Goal: Task Accomplishment & Management: Use online tool/utility

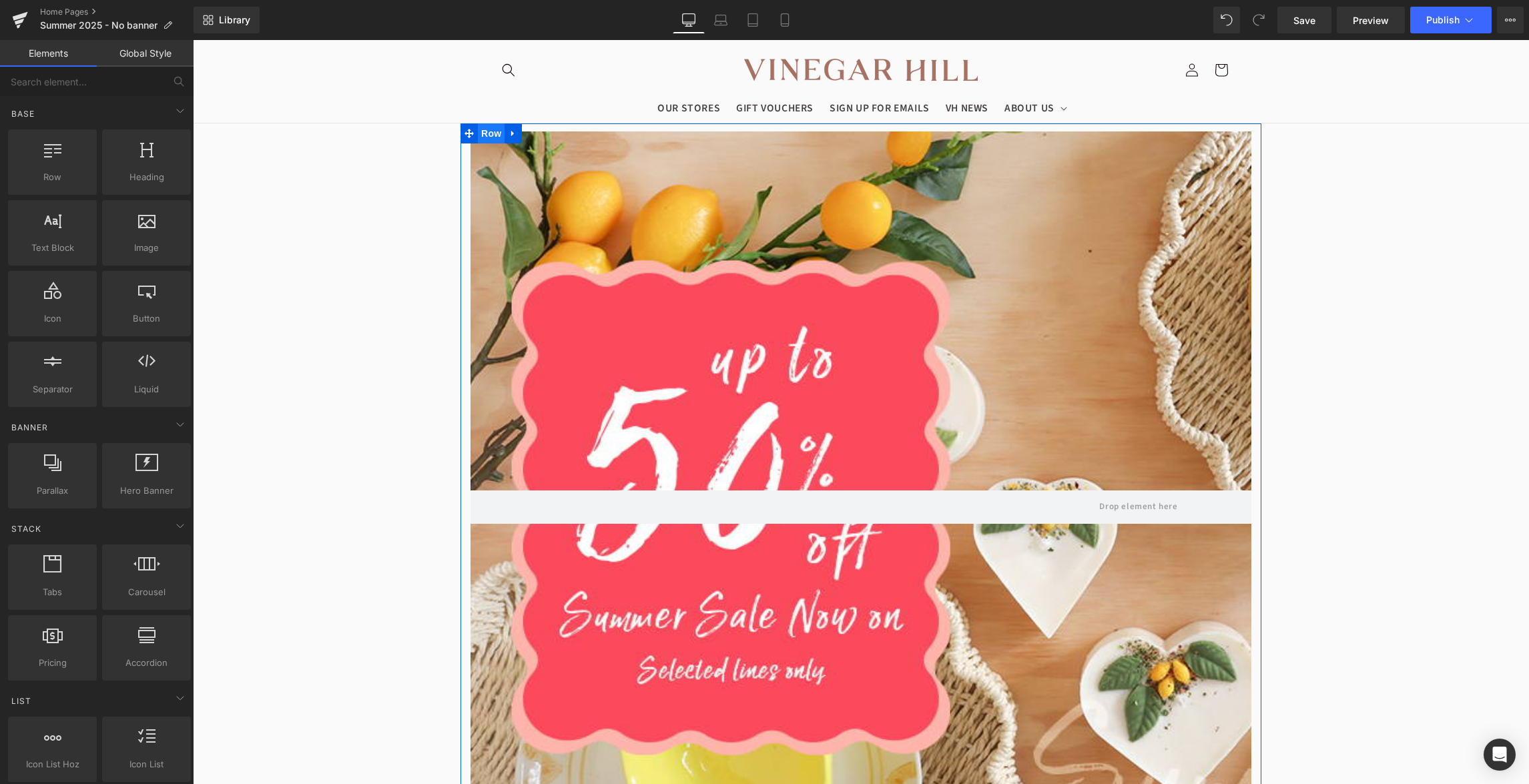
click at [504, 131] on span "Row" at bounding box center [490, 133] width 27 height 20
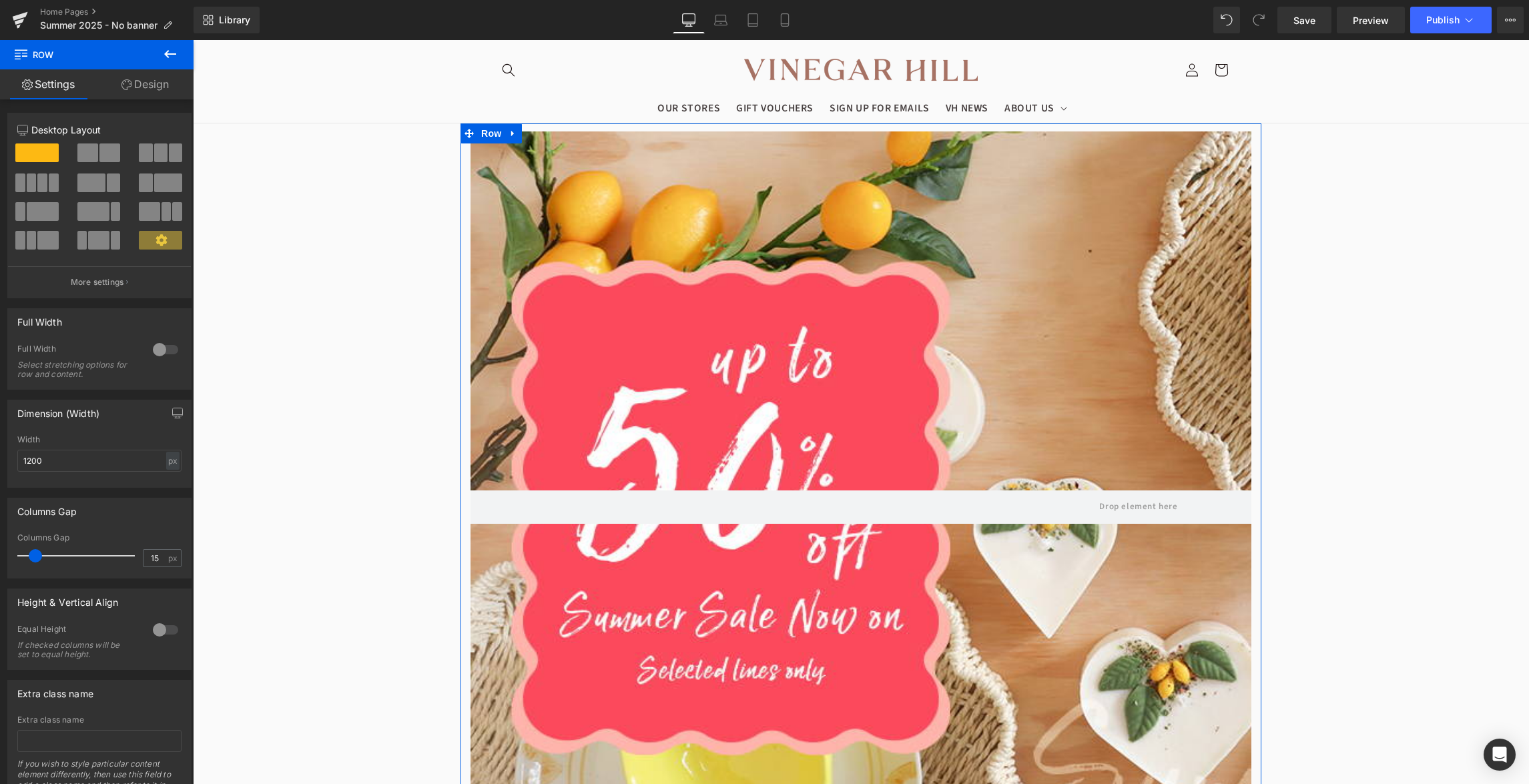
click at [131, 94] on link "Design" at bounding box center [144, 84] width 96 height 30
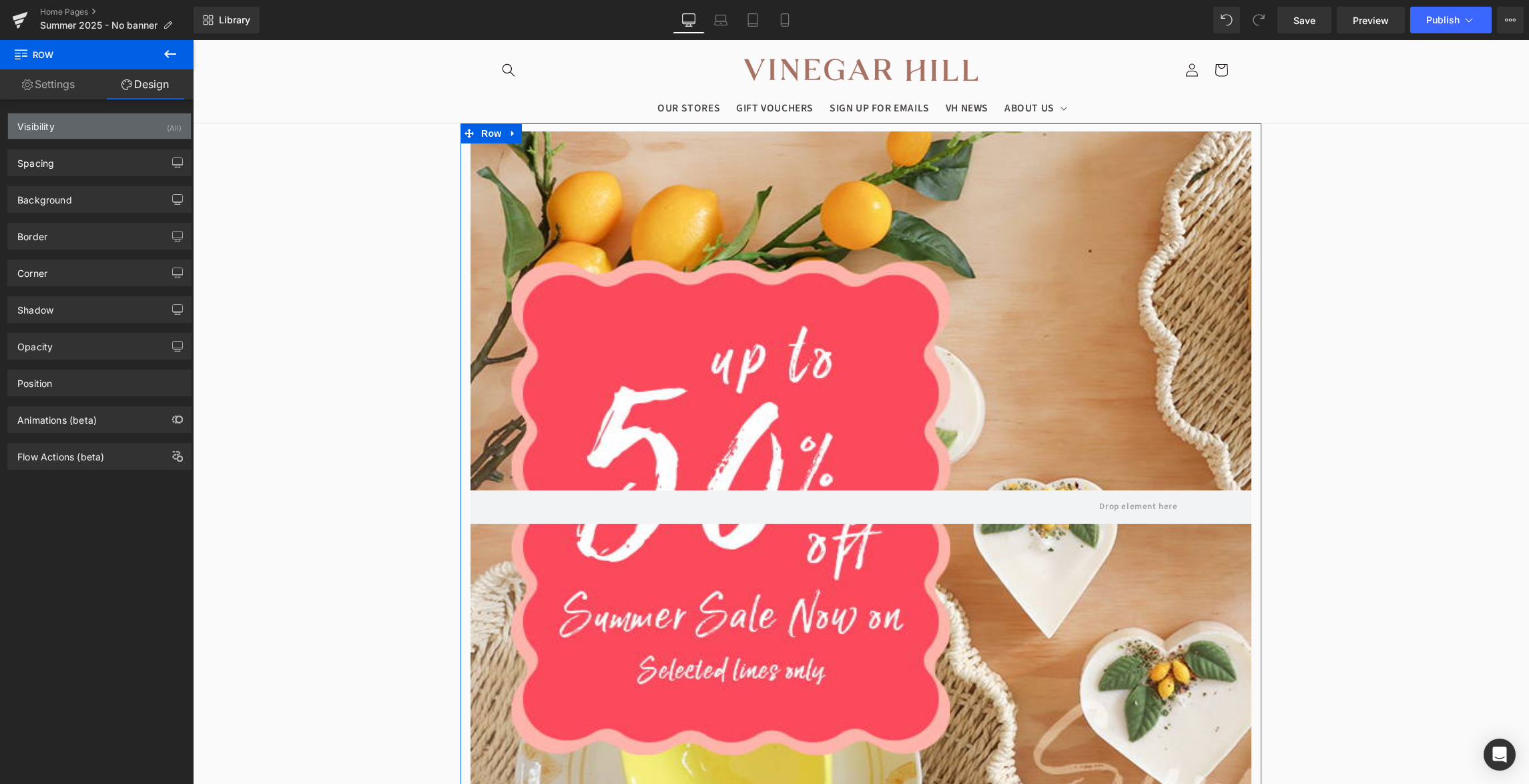
click at [84, 135] on div "Visibility (All)" at bounding box center [99, 126] width 183 height 26
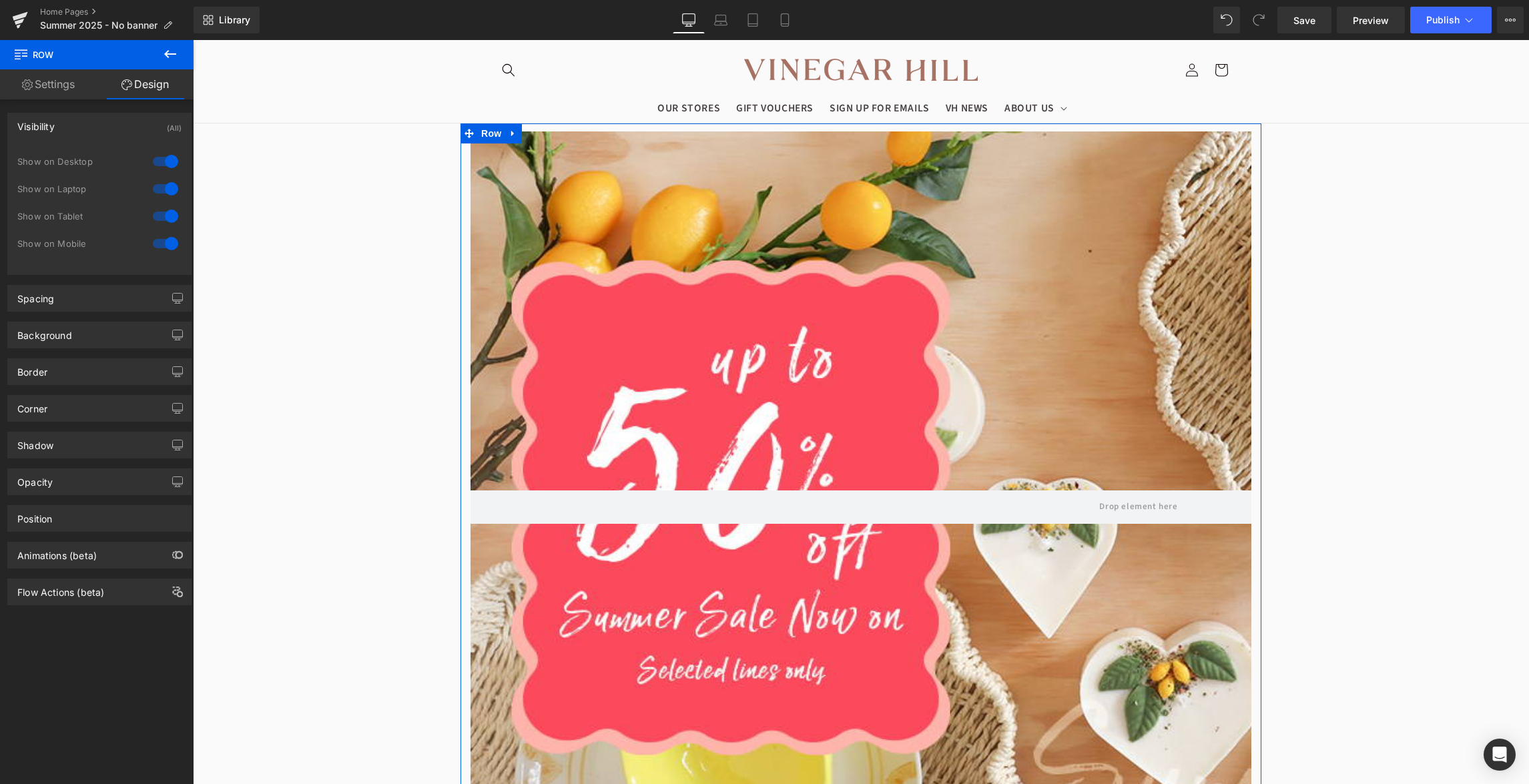
click at [168, 168] on div at bounding box center [166, 162] width 32 height 22
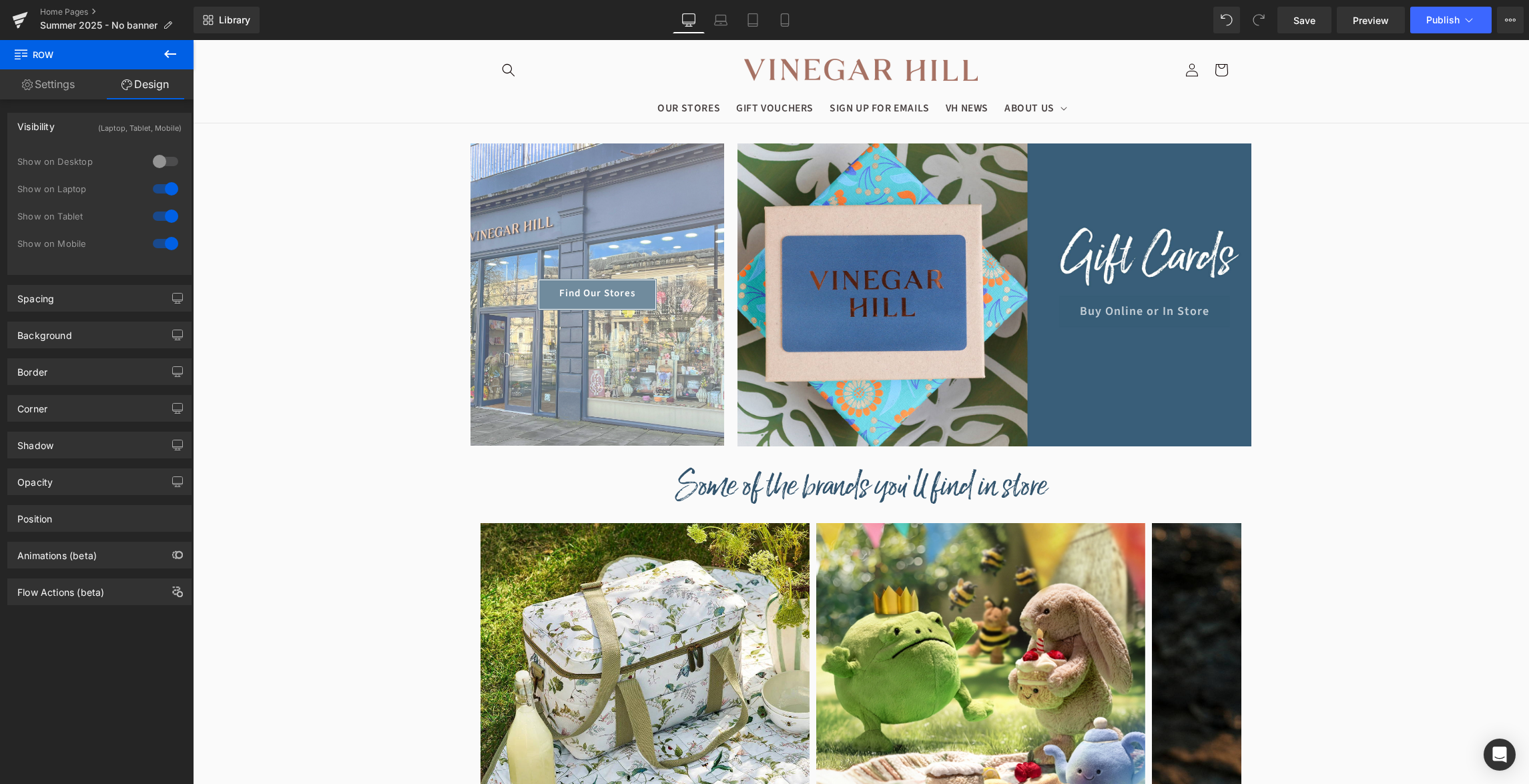
click at [166, 186] on div at bounding box center [166, 190] width 32 height 22
click at [166, 205] on div "Show on Laptop" at bounding box center [98, 196] width 164 height 28
click at [166, 210] on div at bounding box center [166, 216] width 32 height 22
click at [166, 243] on div at bounding box center [166, 244] width 32 height 22
click at [170, 219] on div at bounding box center [166, 216] width 32 height 22
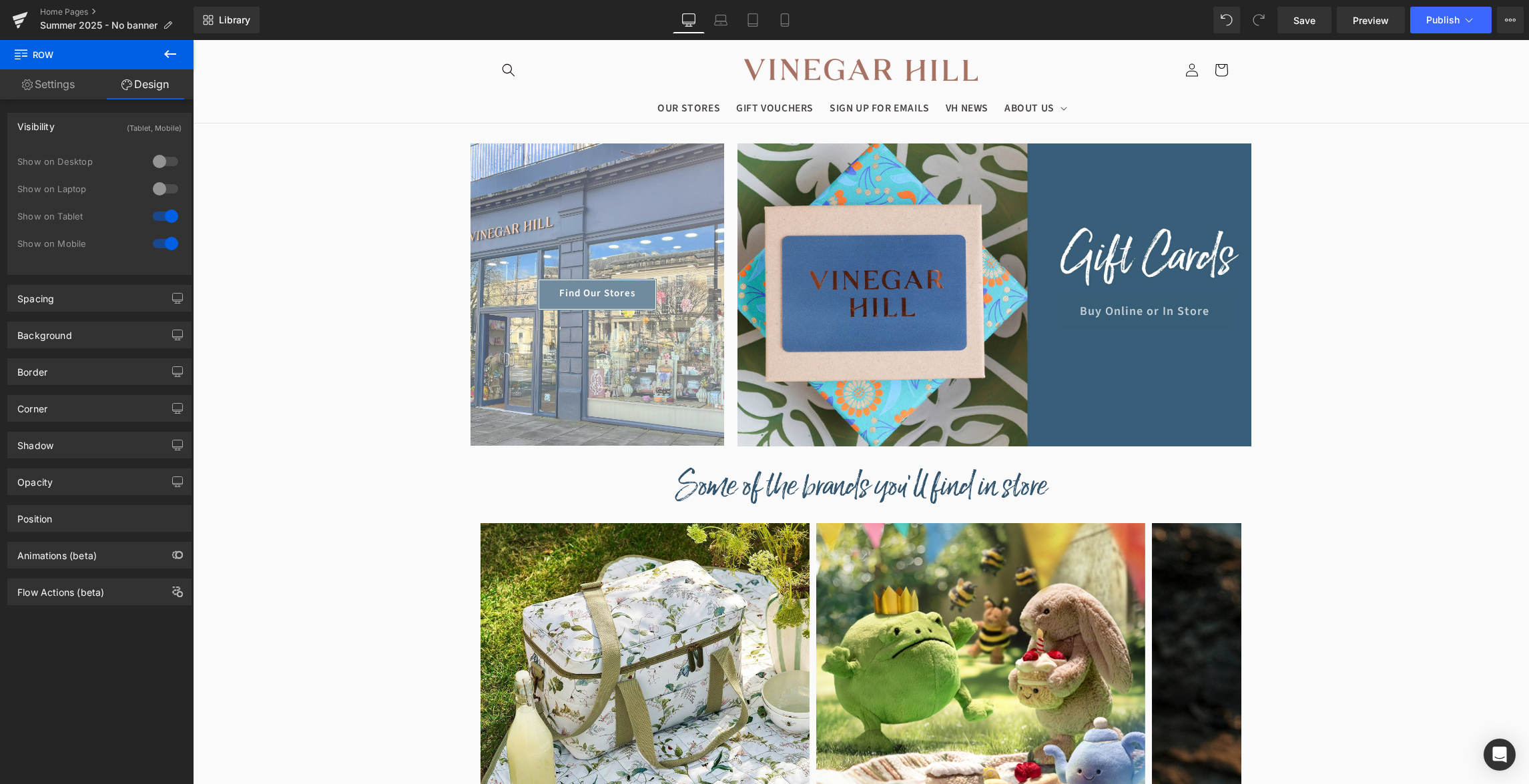
click at [170, 186] on div at bounding box center [166, 190] width 32 height 22
click at [170, 160] on div at bounding box center [166, 162] width 32 height 22
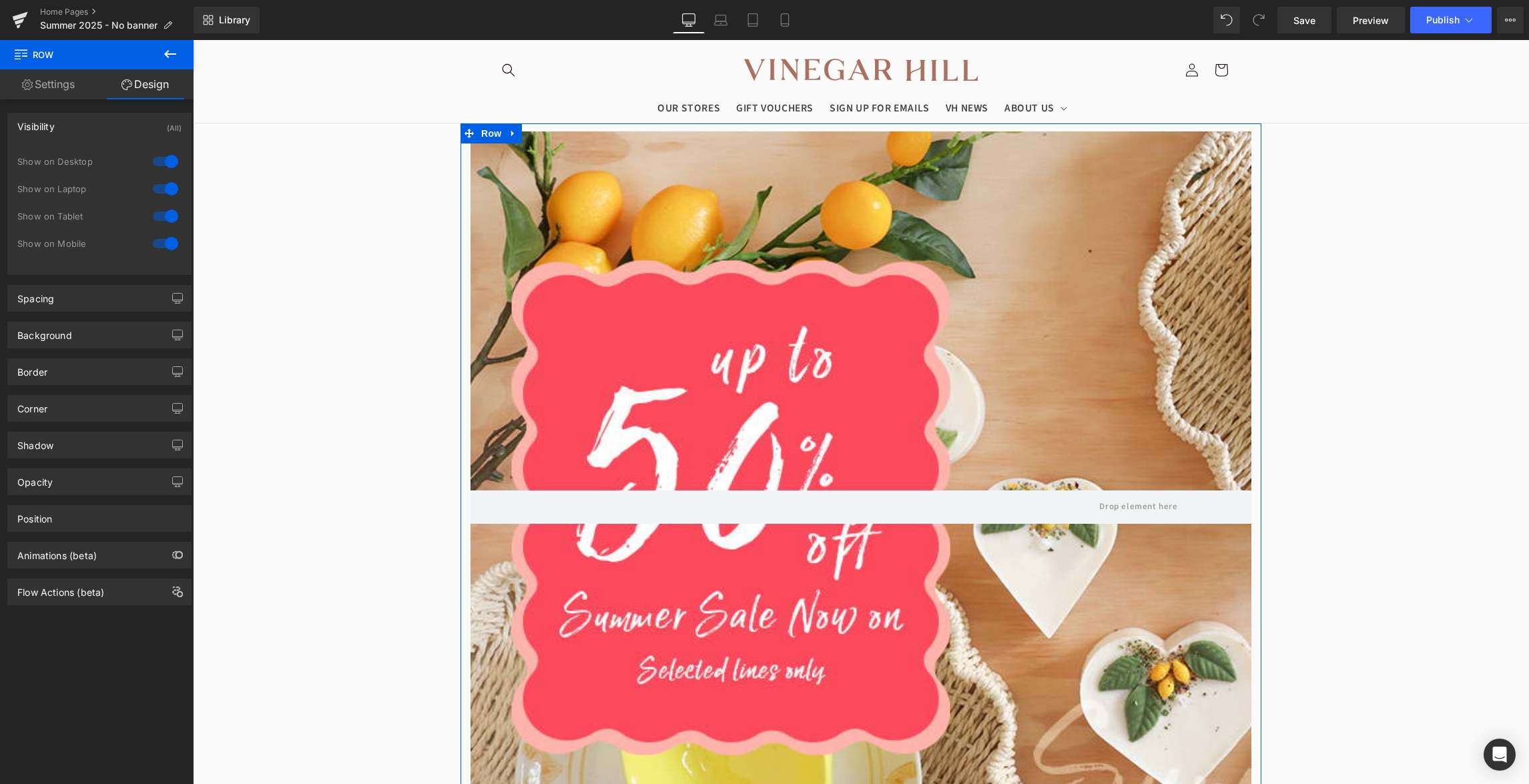
click at [64, 86] on link "Settings" at bounding box center [48, 84] width 96 height 30
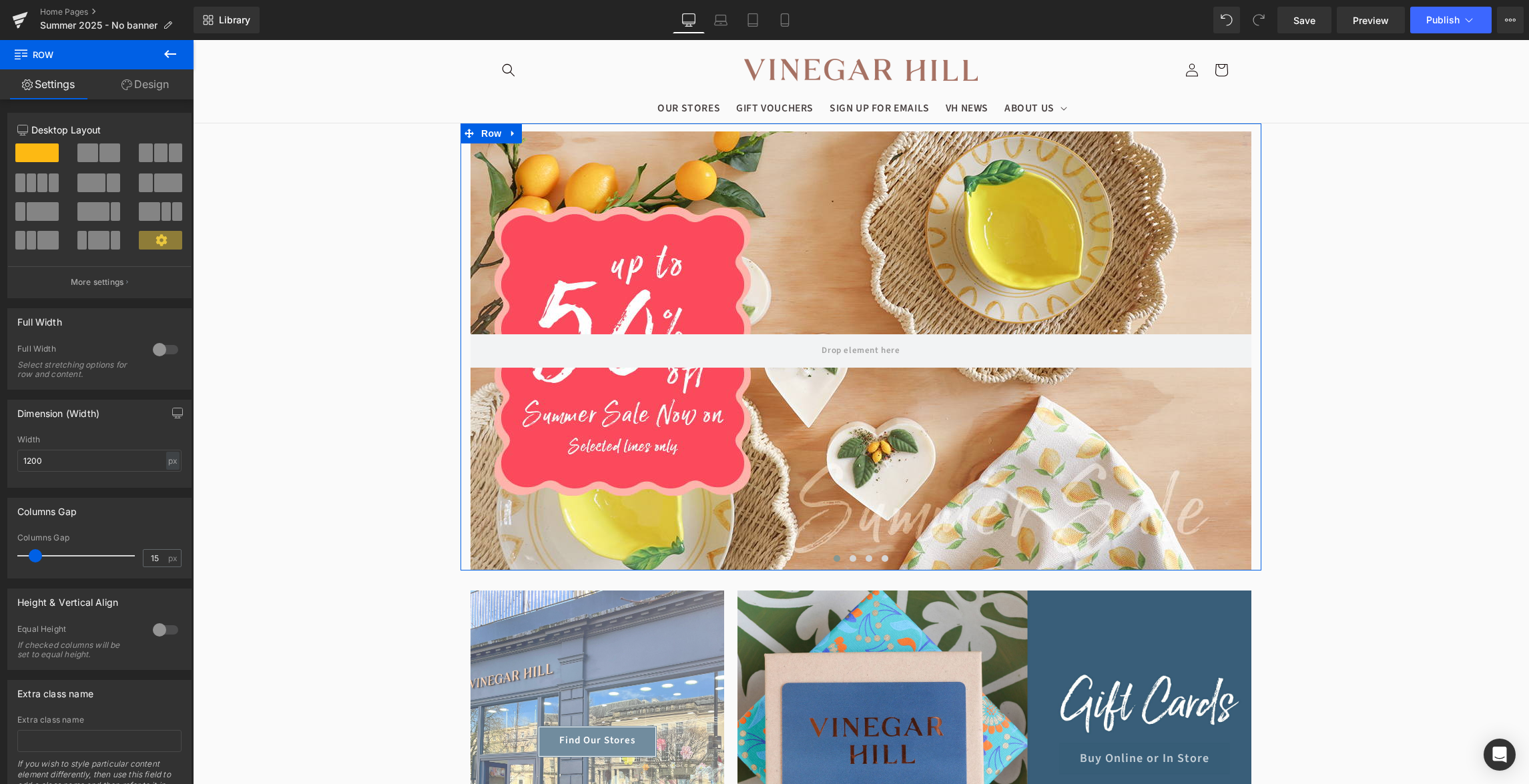
scroll to position [54, 0]
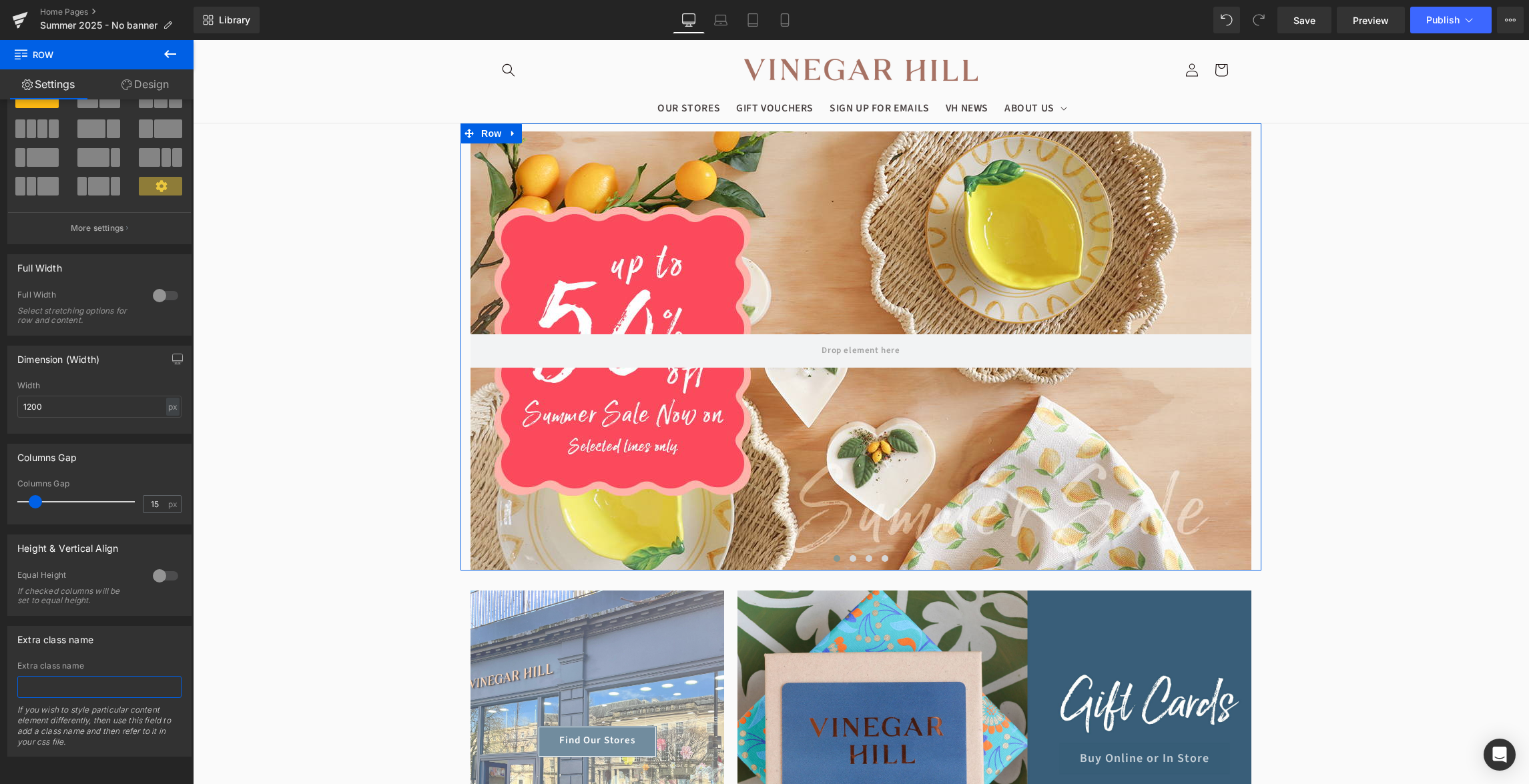
click at [88, 692] on input "text" at bounding box center [98, 687] width 164 height 22
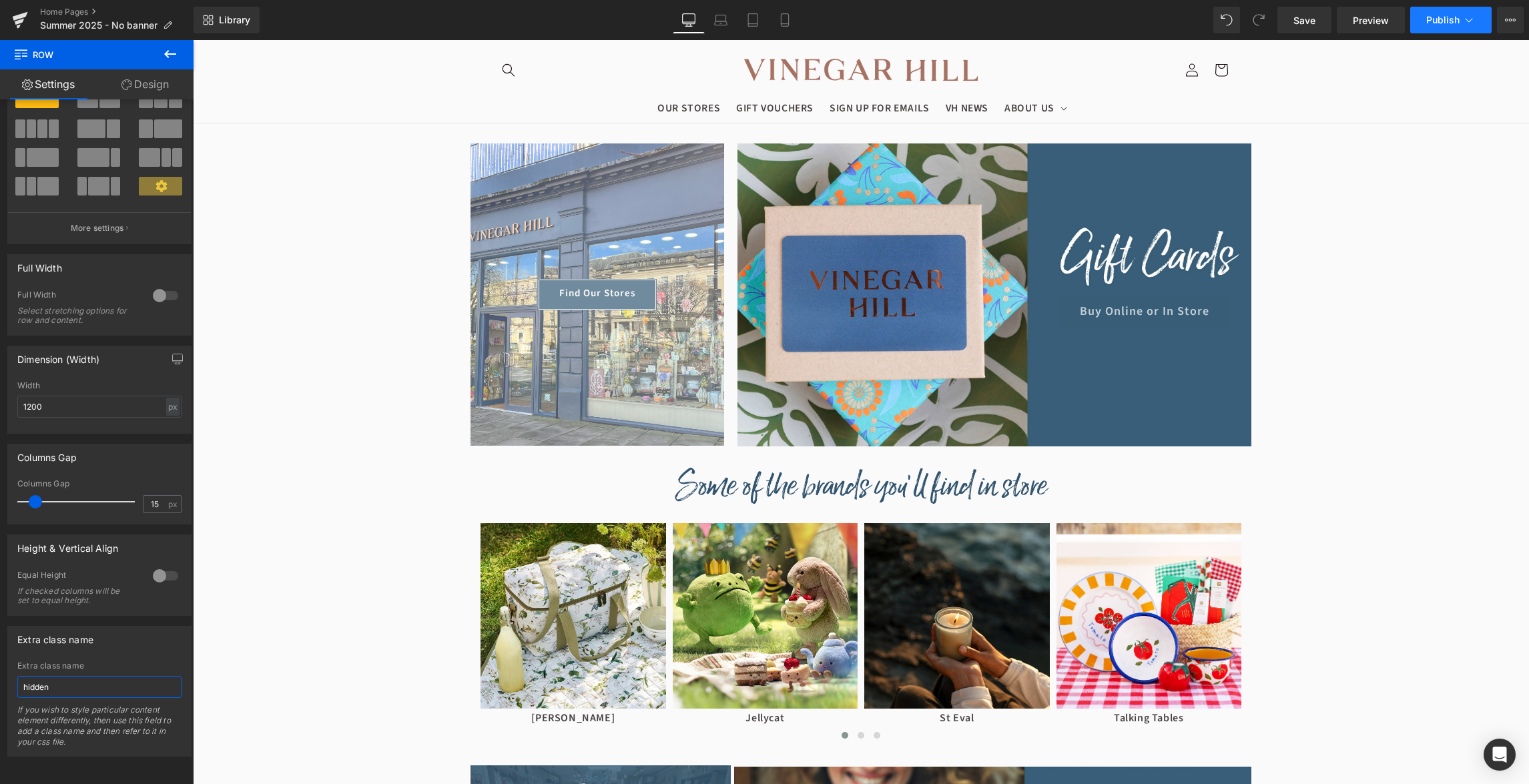
type input "hidden"
click at [1455, 19] on span "Publish" at bounding box center [1444, 20] width 34 height 11
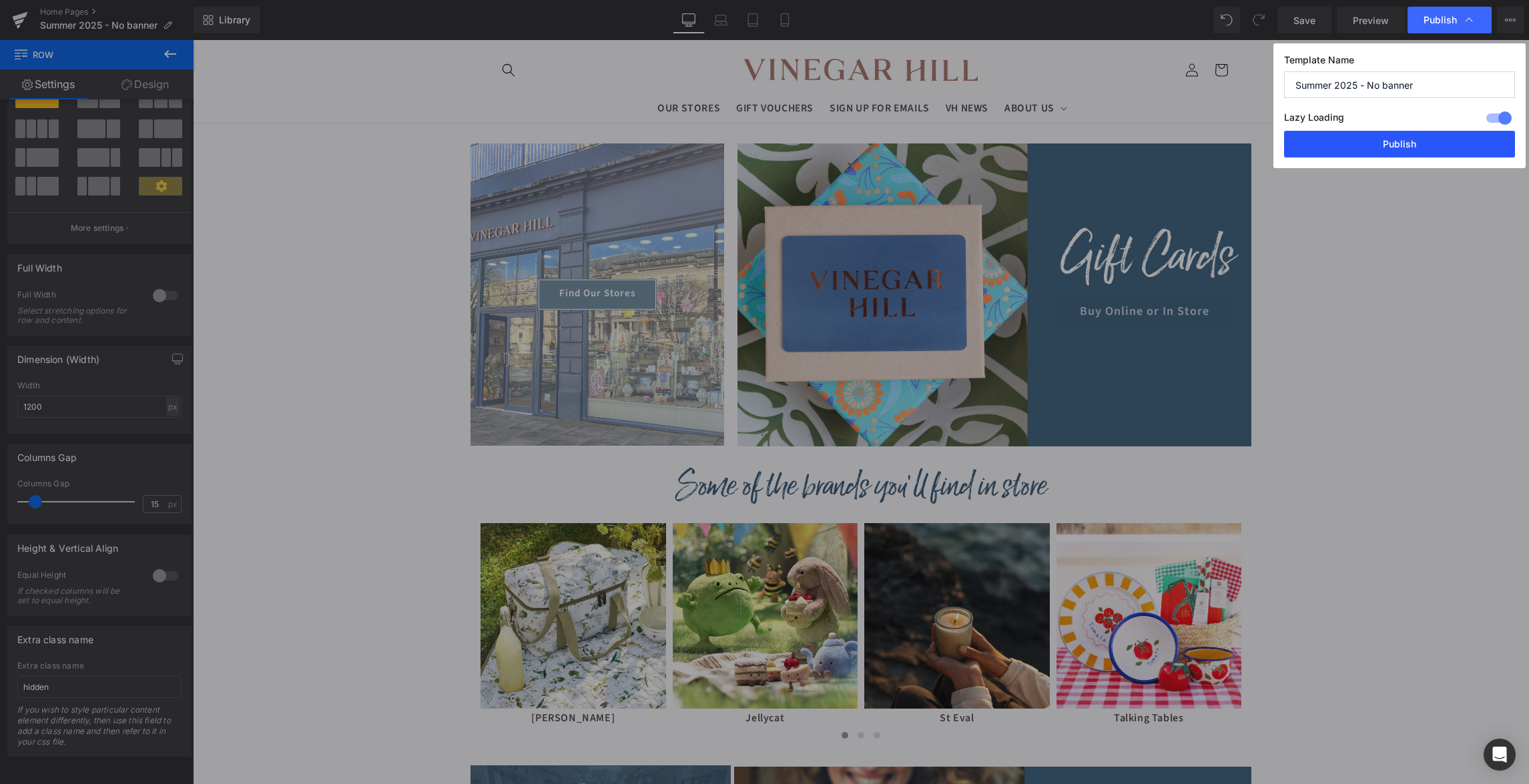
click at [0, 0] on button "Publish" at bounding box center [0, 0] width 0 height 0
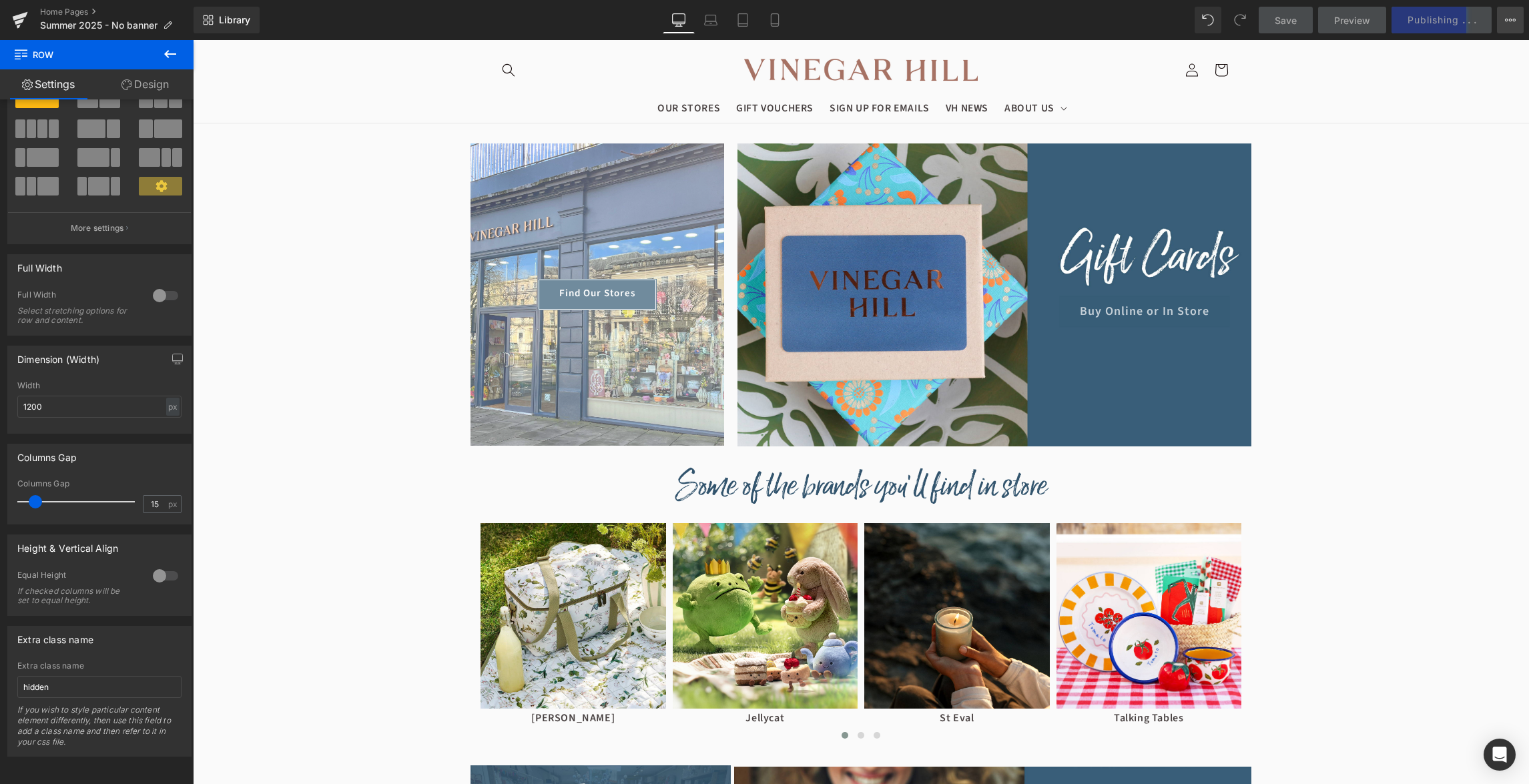
click at [1509, 25] on icon at bounding box center [1510, 20] width 11 height 11
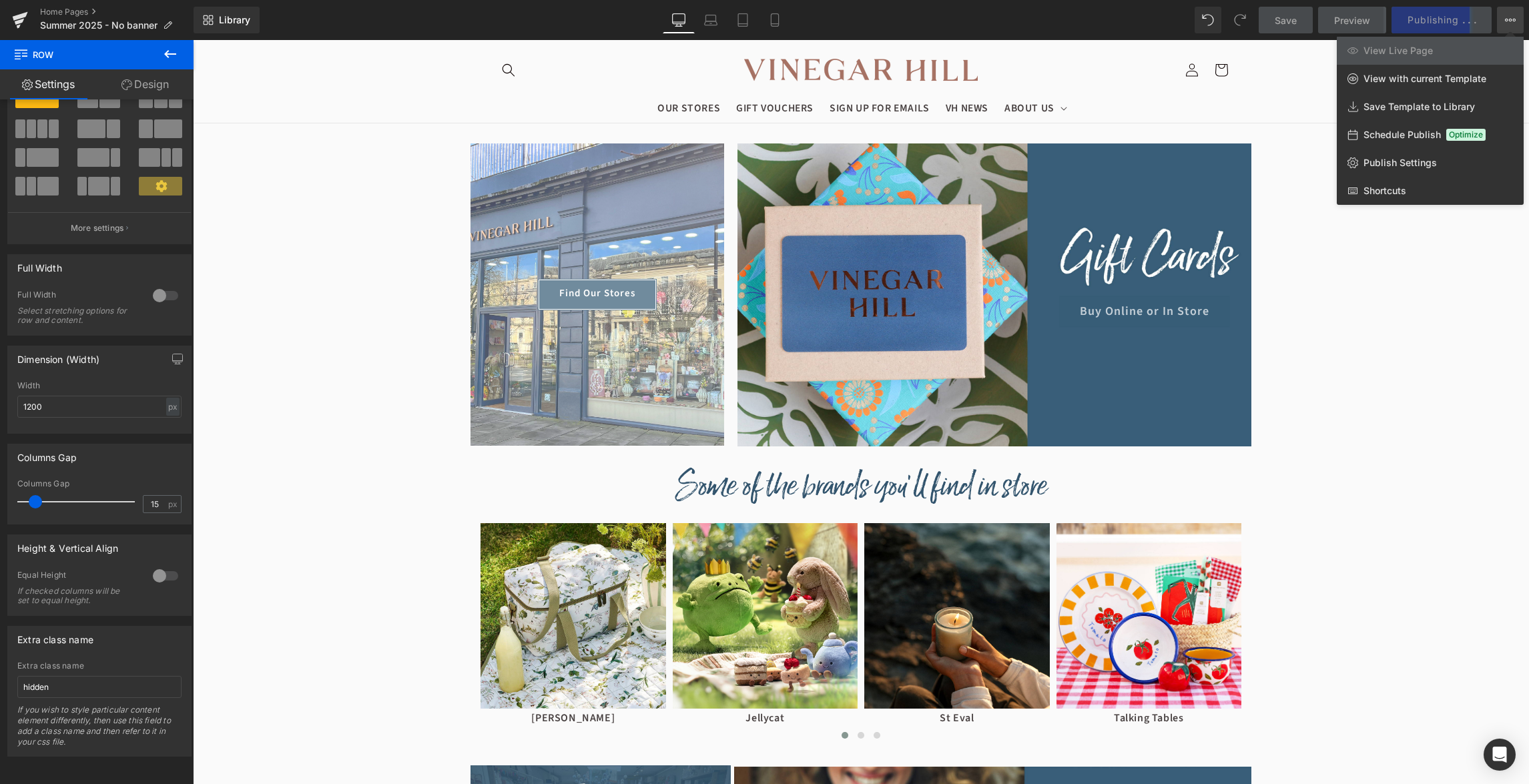
click at [1509, 25] on icon at bounding box center [1510, 20] width 11 height 11
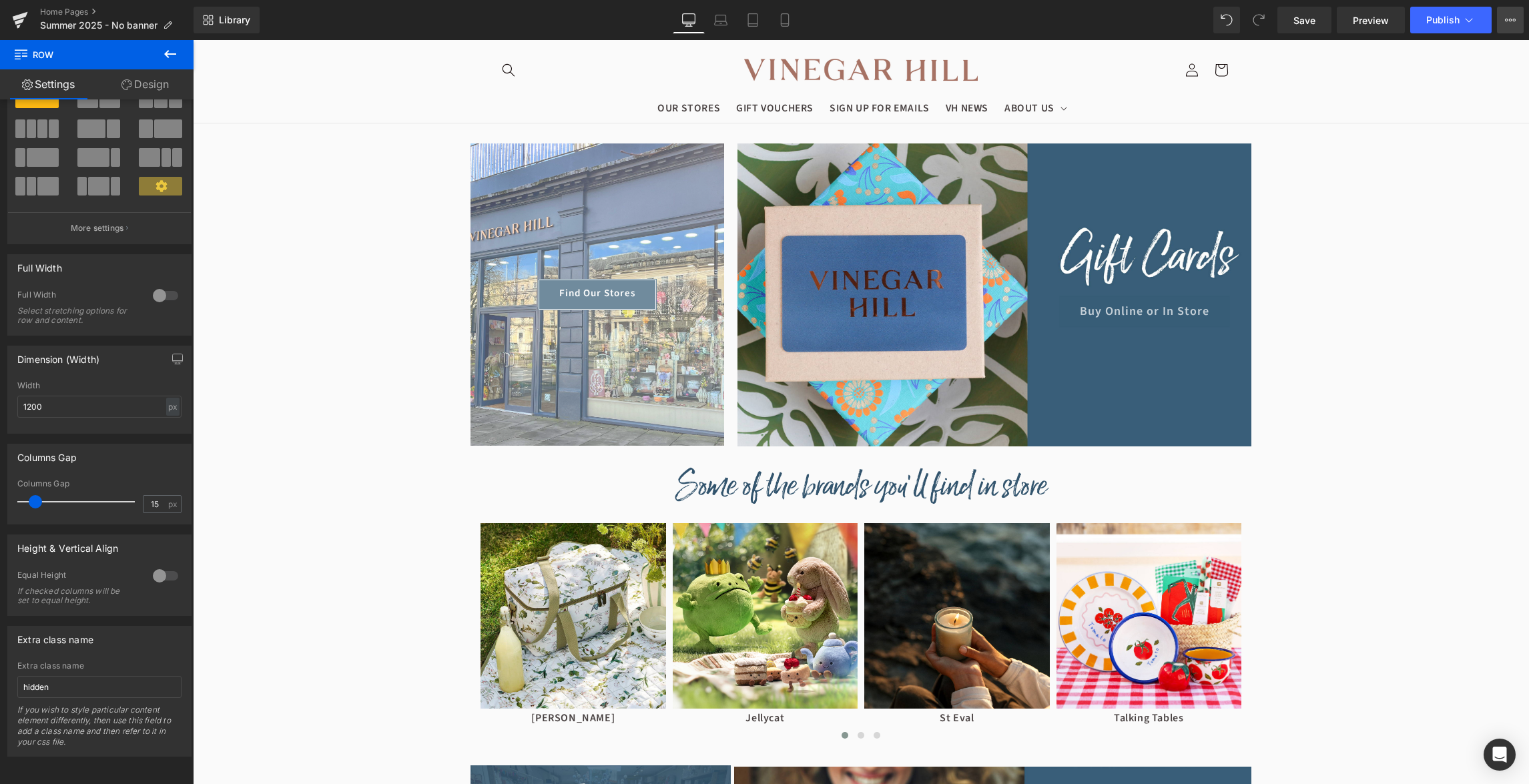
click at [1507, 30] on button "View Live Page View with current Template Save Template to Library Schedule Pub…" at bounding box center [1510, 20] width 27 height 27
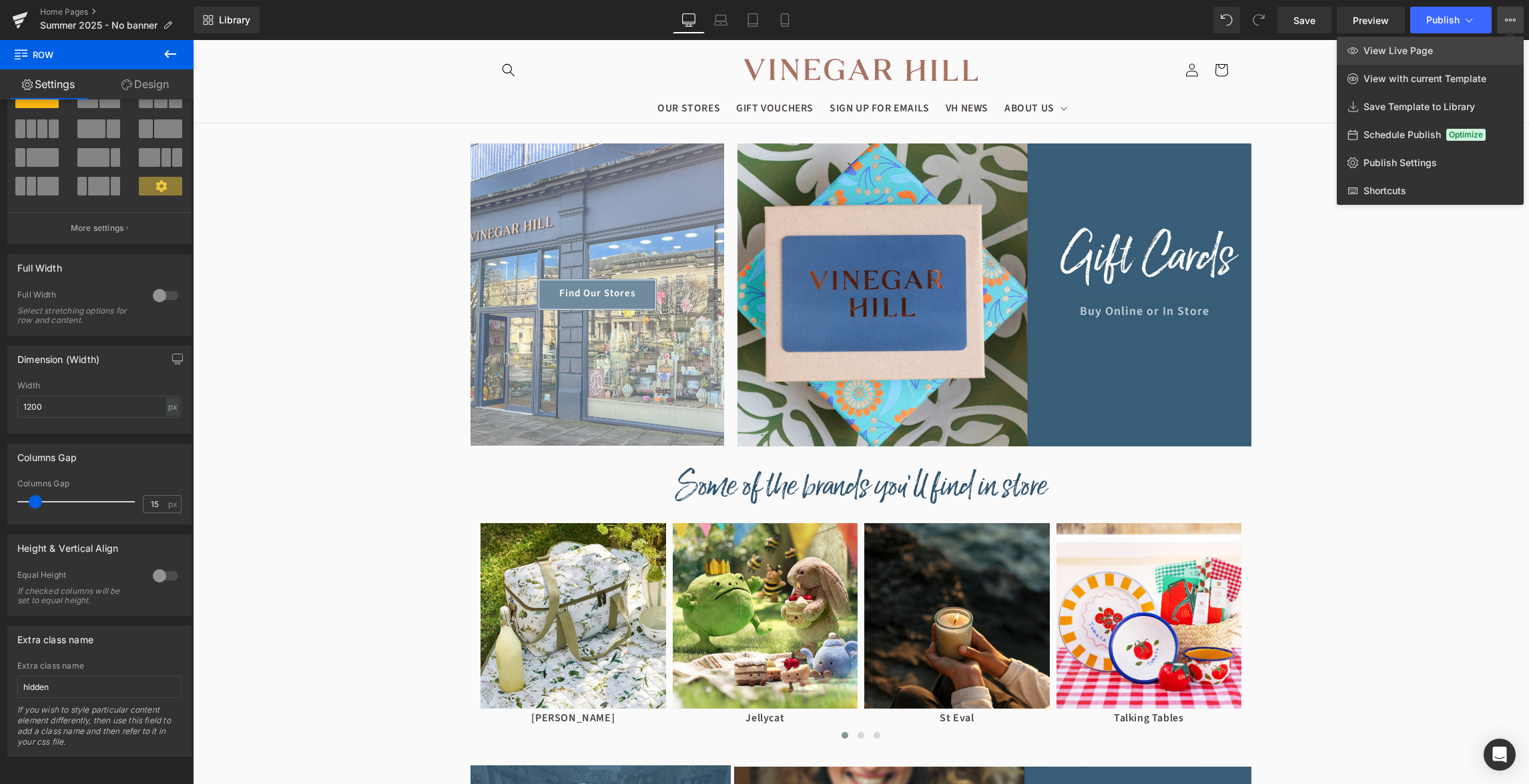
click at [1440, 44] on link "View Live Page" at bounding box center [1431, 51] width 187 height 28
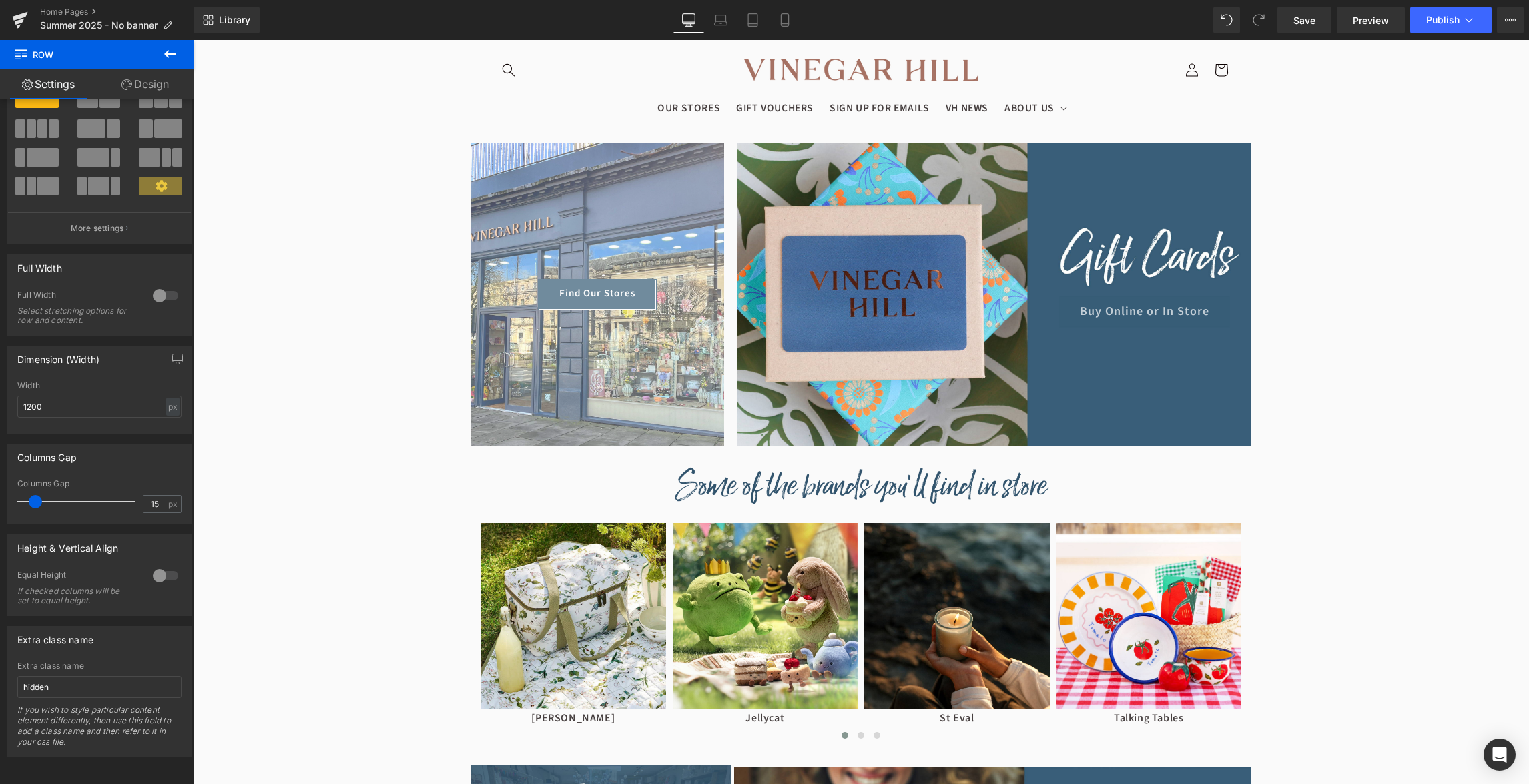
click at [715, 34] on div "Library Desktop Desktop Laptop Tablet Mobile Save Preview Publish Scheduled Vie…" at bounding box center [861, 20] width 1335 height 40
click at [719, 26] on icon at bounding box center [720, 19] width 13 height 13
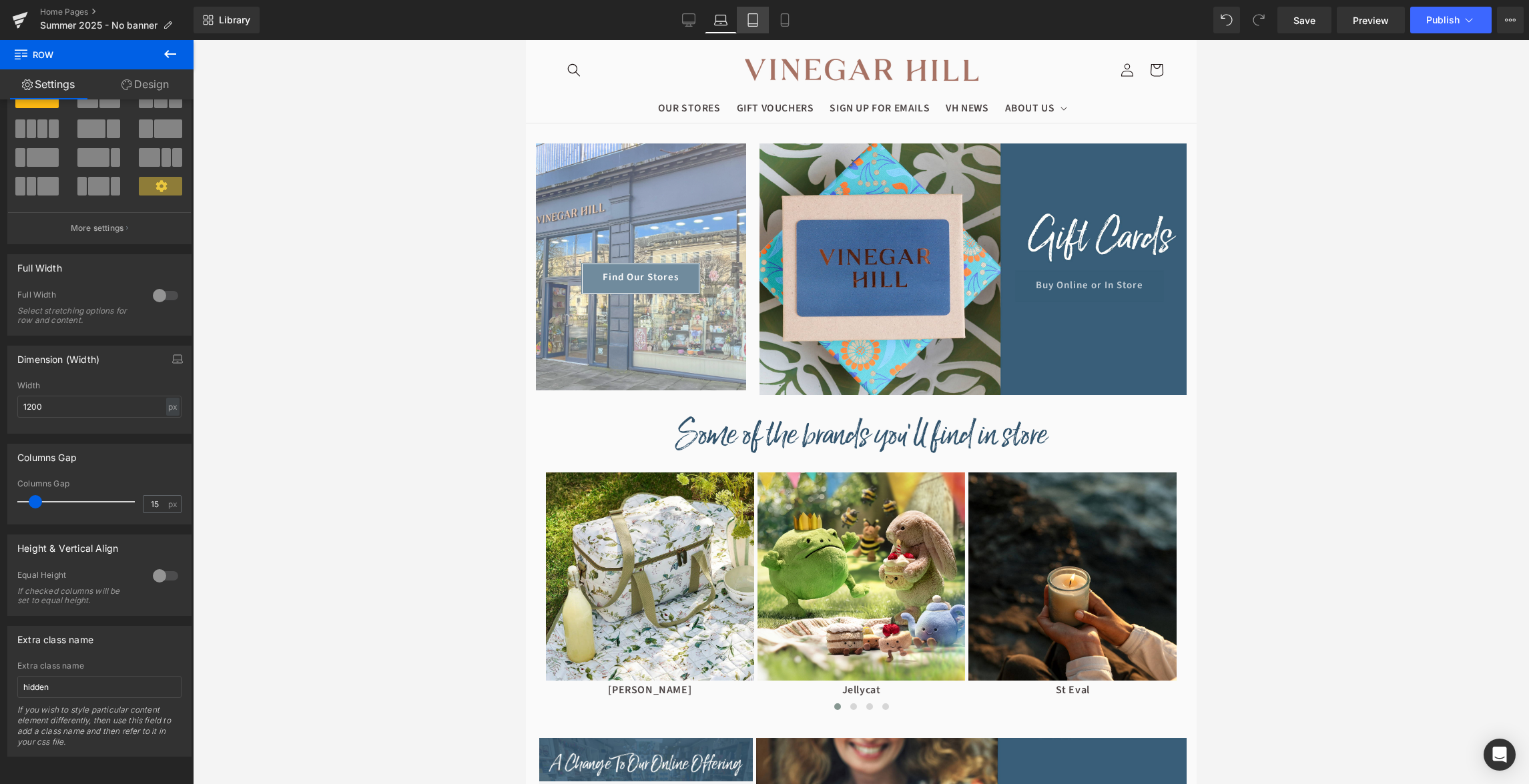
click at [758, 26] on icon at bounding box center [753, 19] width 13 height 13
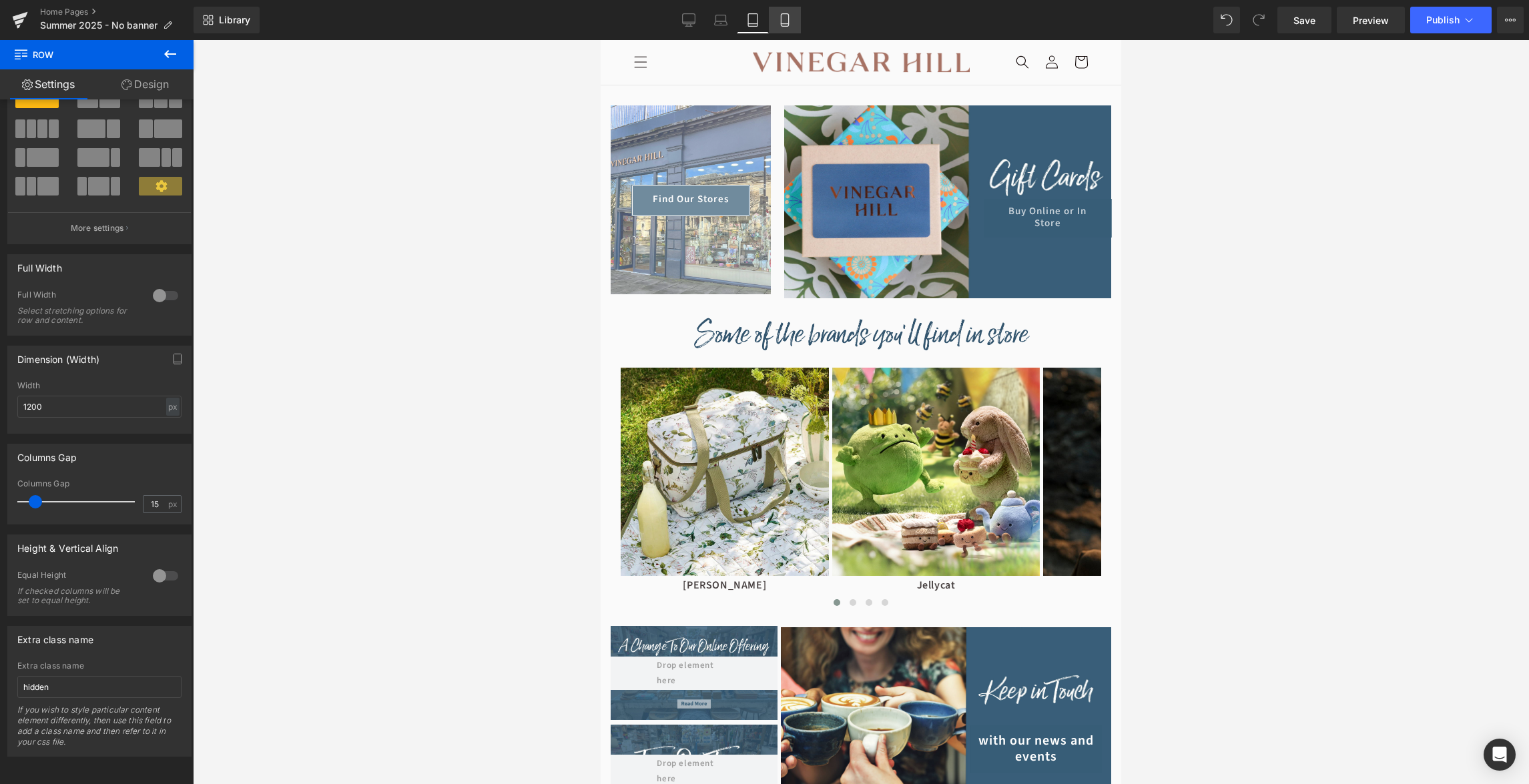
click at [783, 25] on icon at bounding box center [784, 19] width 13 height 13
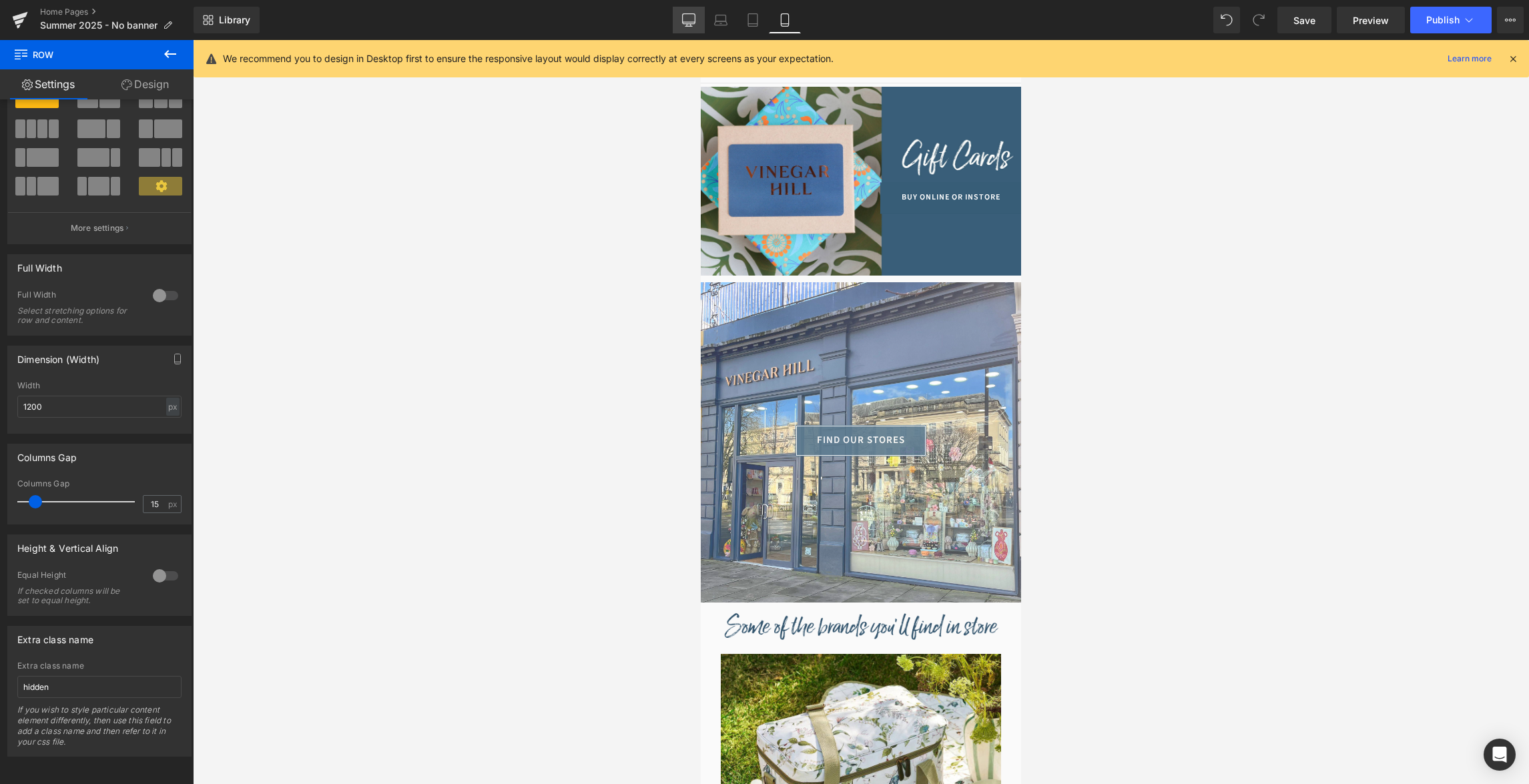
click at [688, 28] on link "Desktop" at bounding box center [689, 20] width 32 height 27
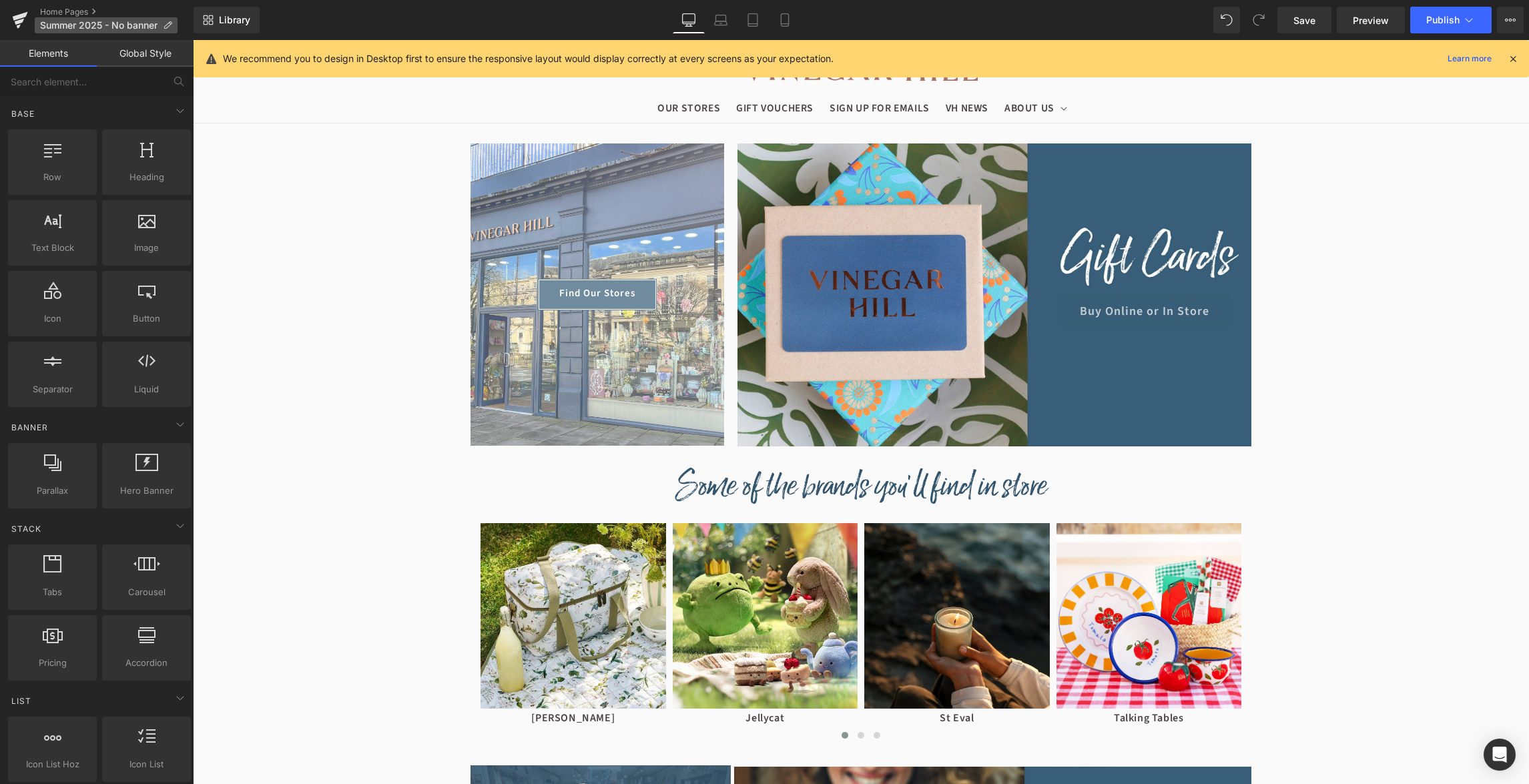
click at [169, 27] on icon at bounding box center [167, 25] width 9 height 9
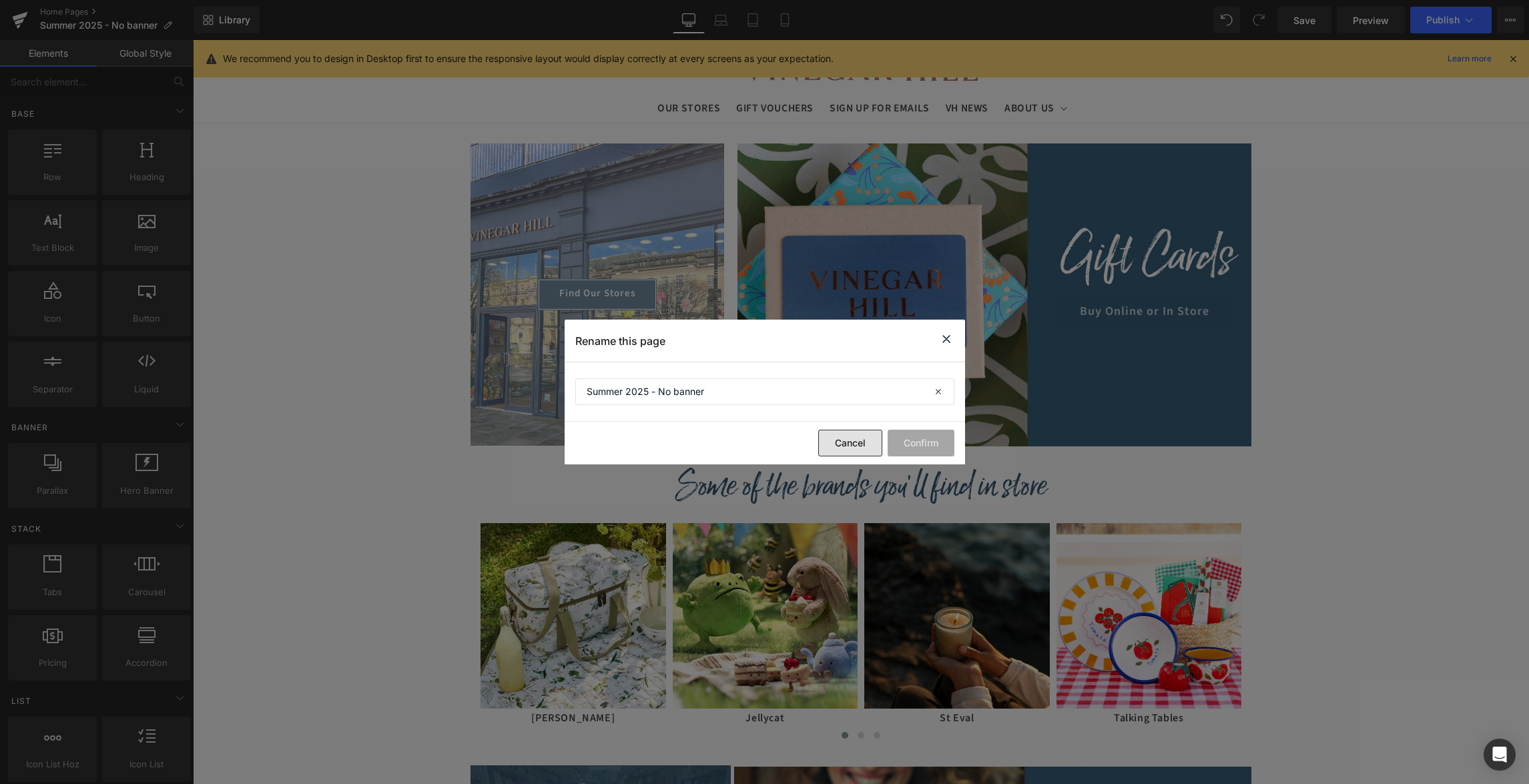
click at [0, 0] on button "Cancel" at bounding box center [0, 0] width 0 height 0
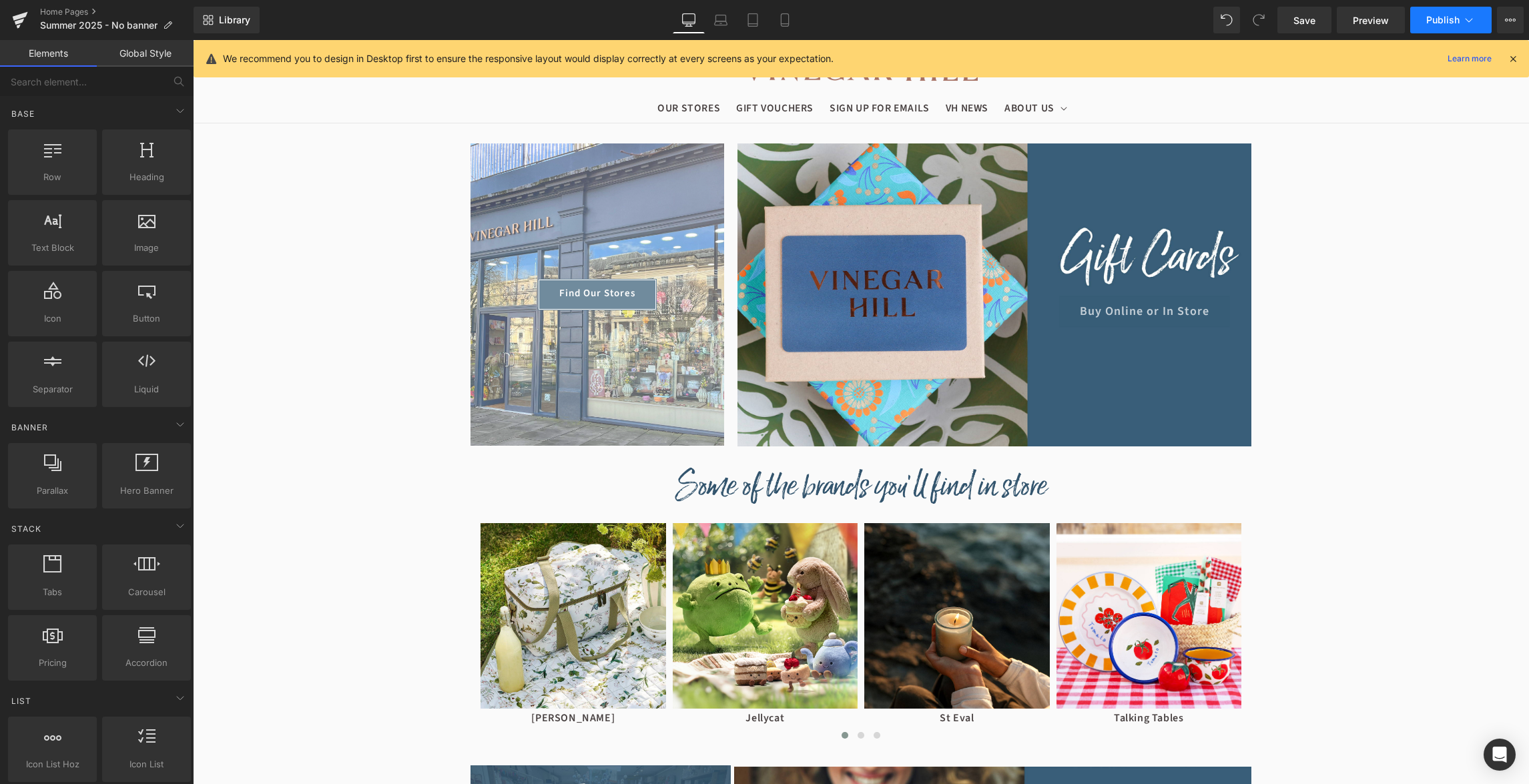
click at [1472, 26] on icon at bounding box center [1468, 19] width 13 height 13
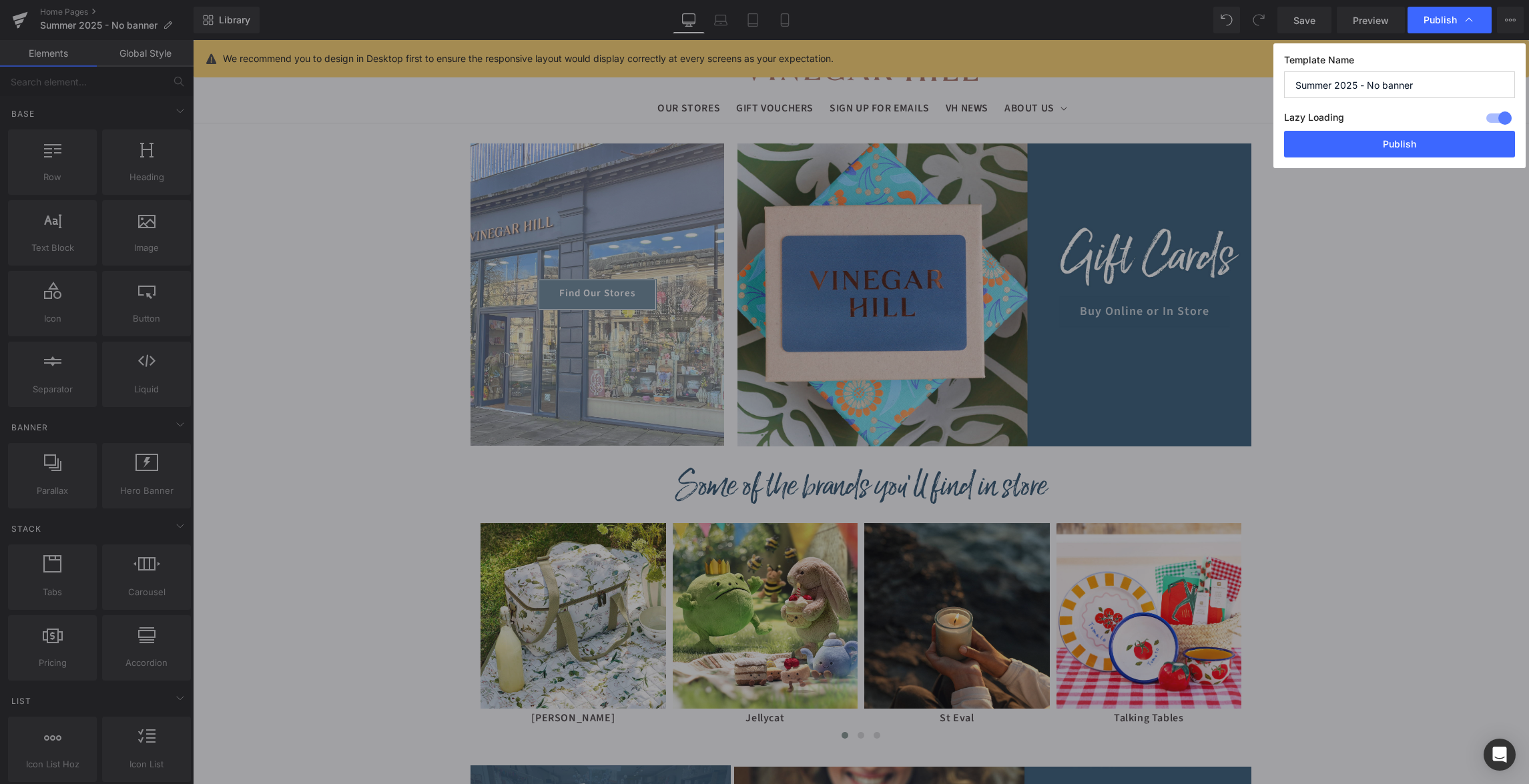
click at [0, 0] on icon at bounding box center [0, 0] width 0 height 0
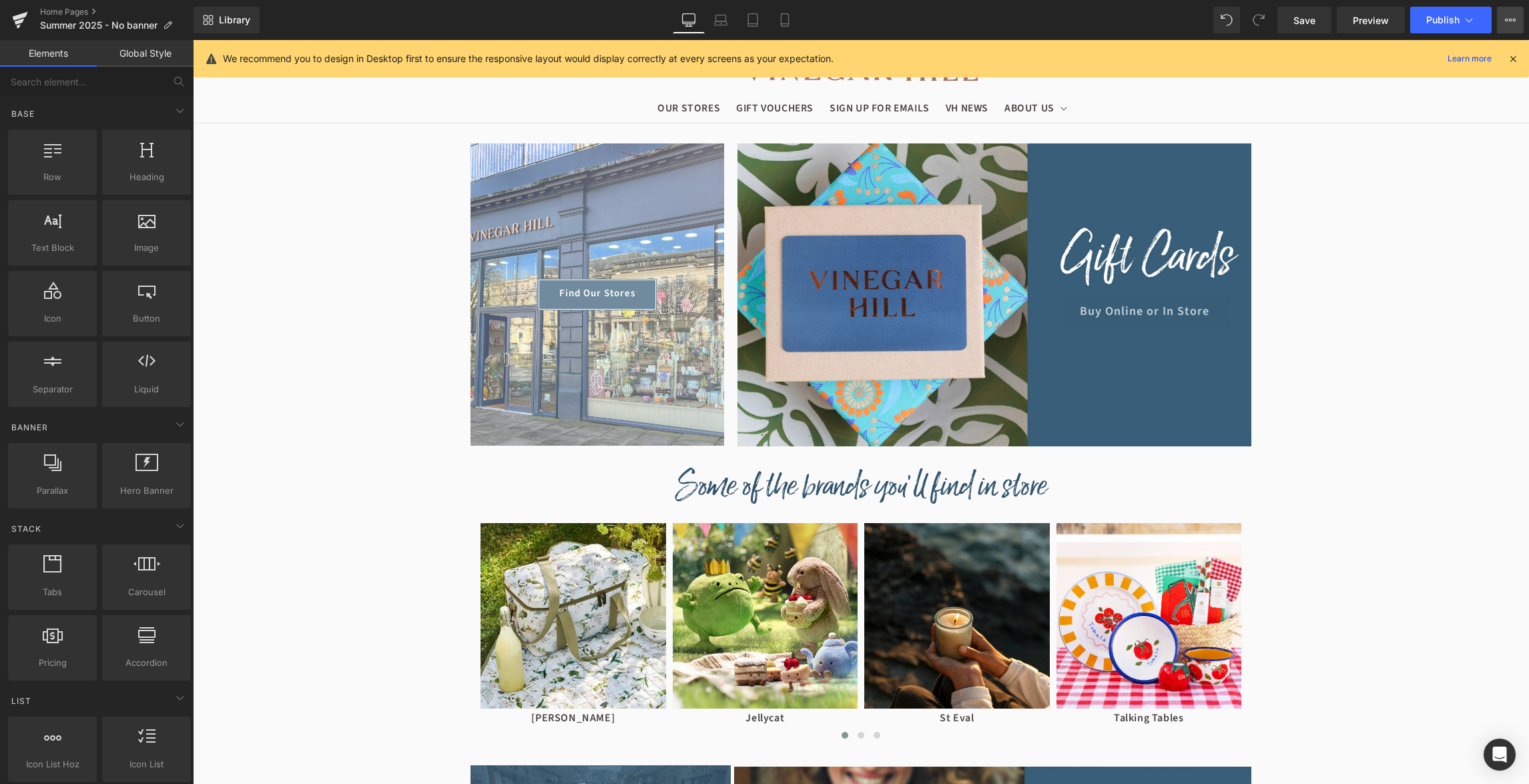
click at [1516, 21] on icon at bounding box center [1514, 20] width 3 height 3
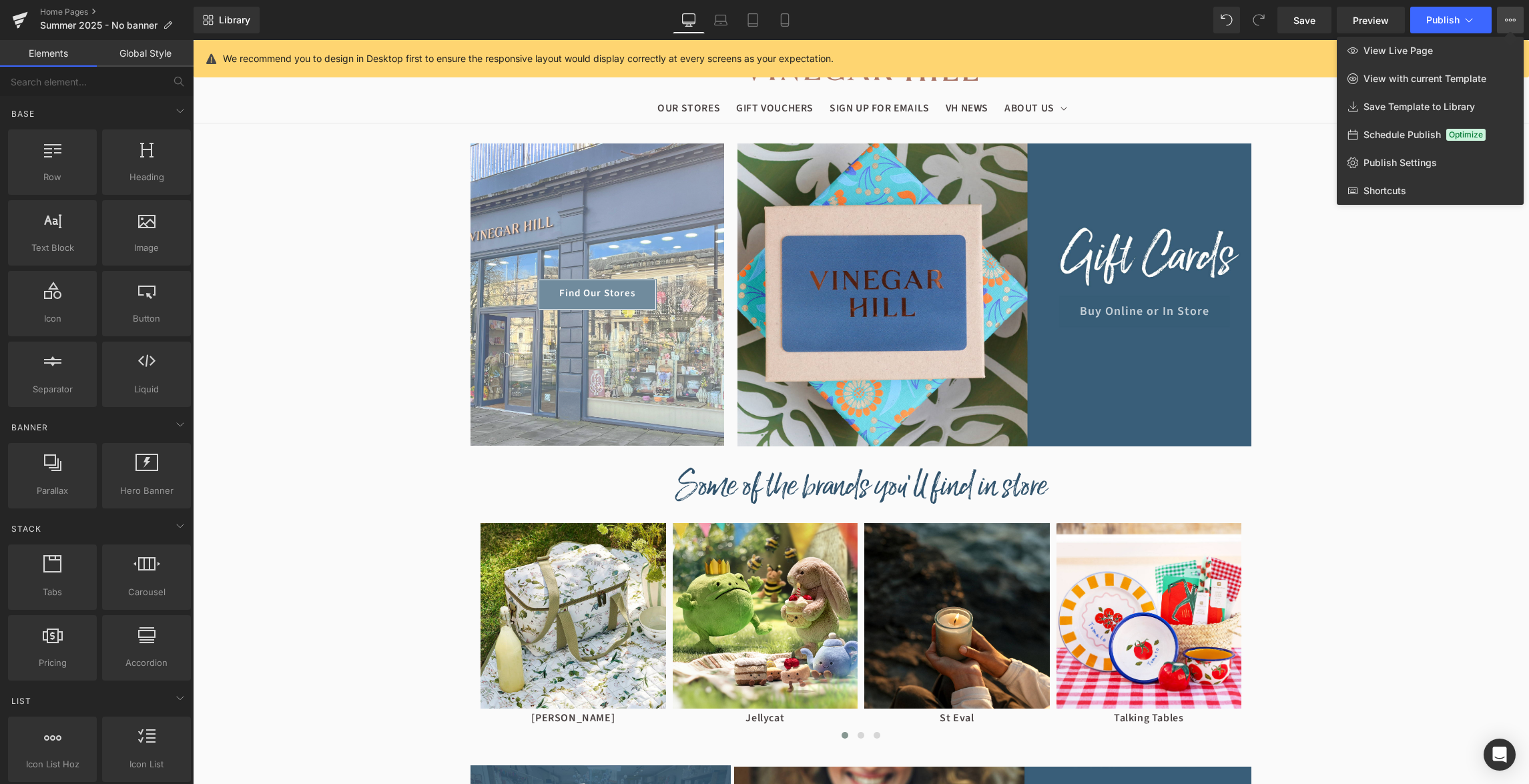
click at [1516, 21] on icon at bounding box center [1514, 20] width 3 height 3
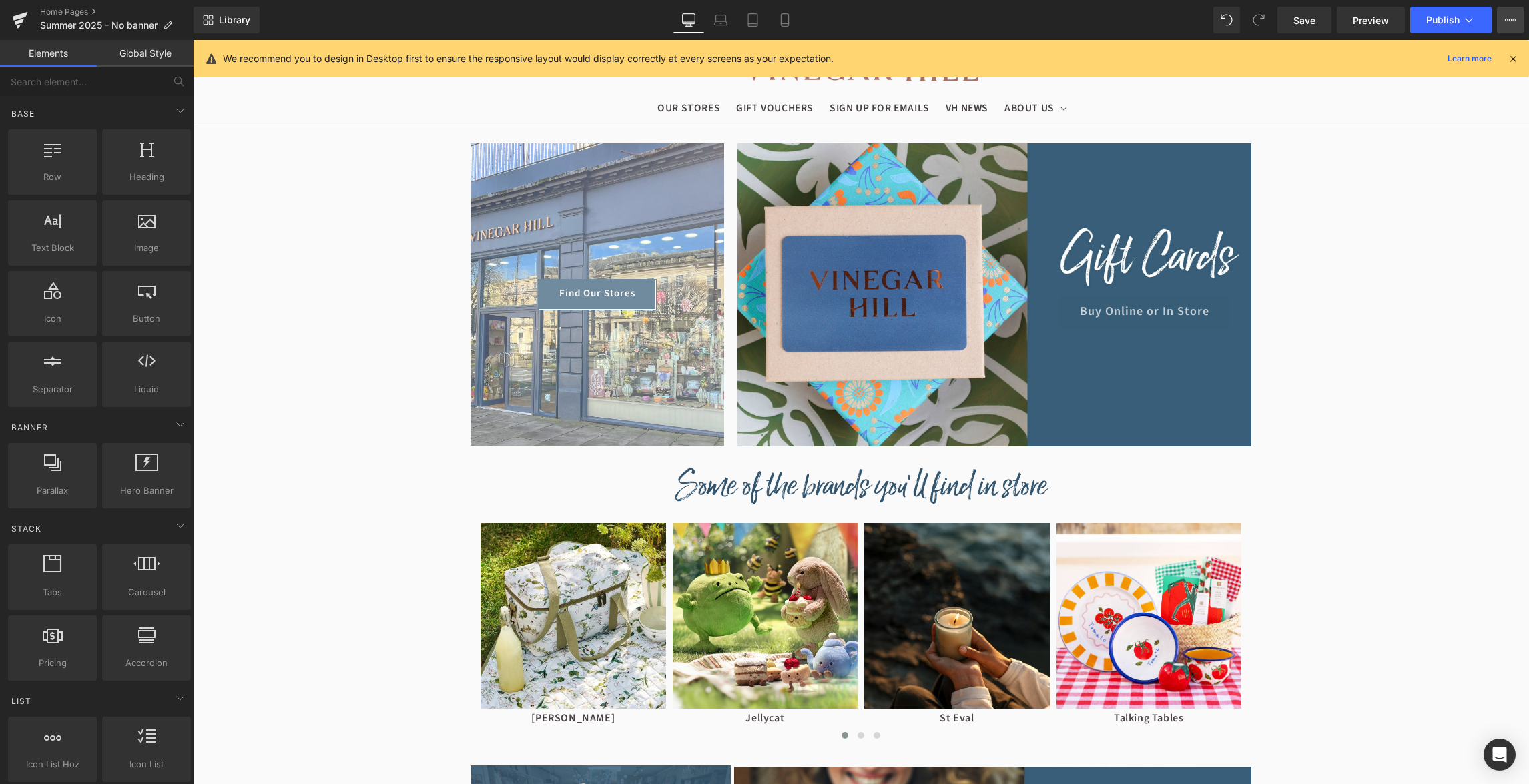
click at [1516, 21] on icon at bounding box center [1514, 20] width 3 height 3
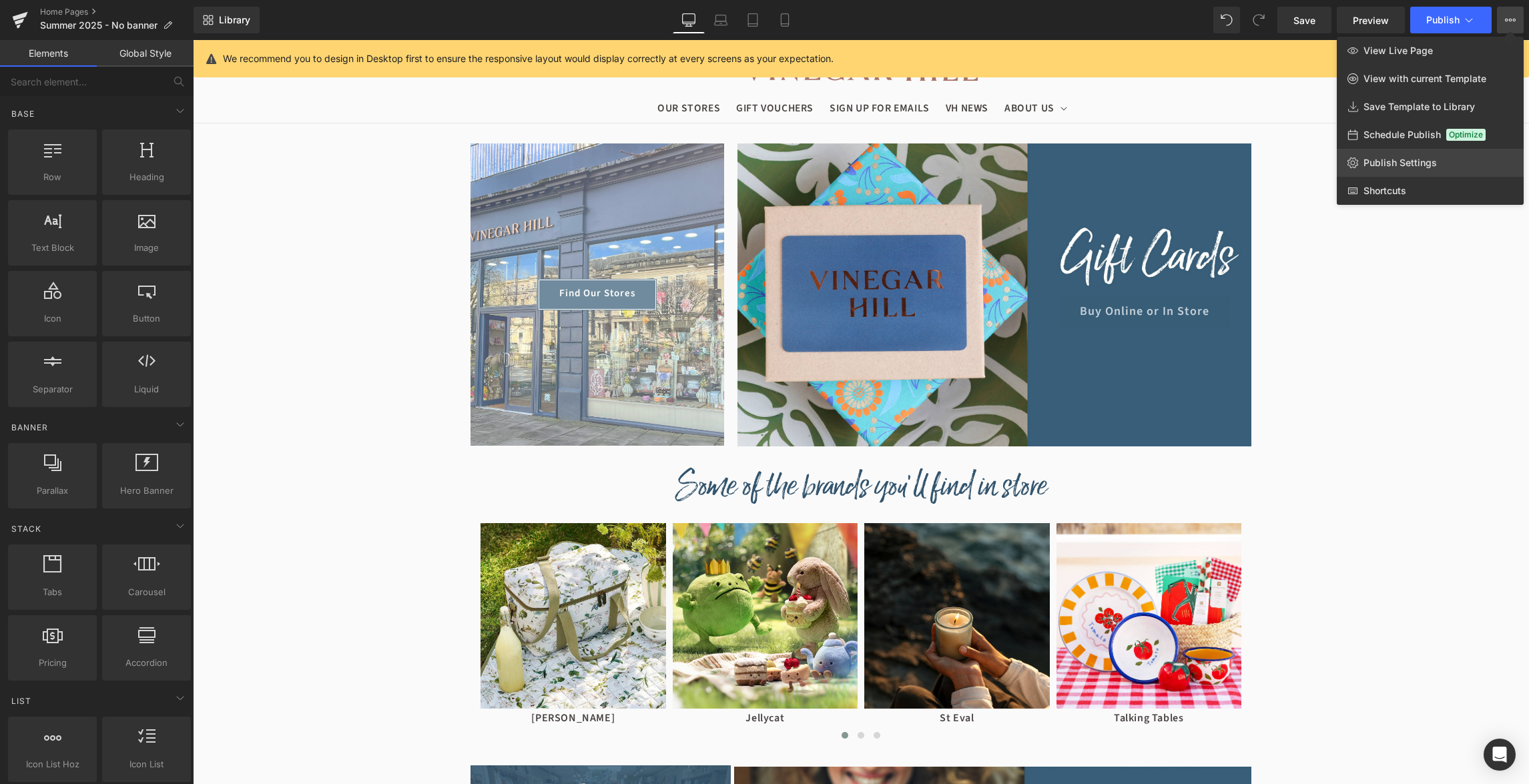
click at [1406, 170] on link "Publish Settings" at bounding box center [1431, 163] width 187 height 28
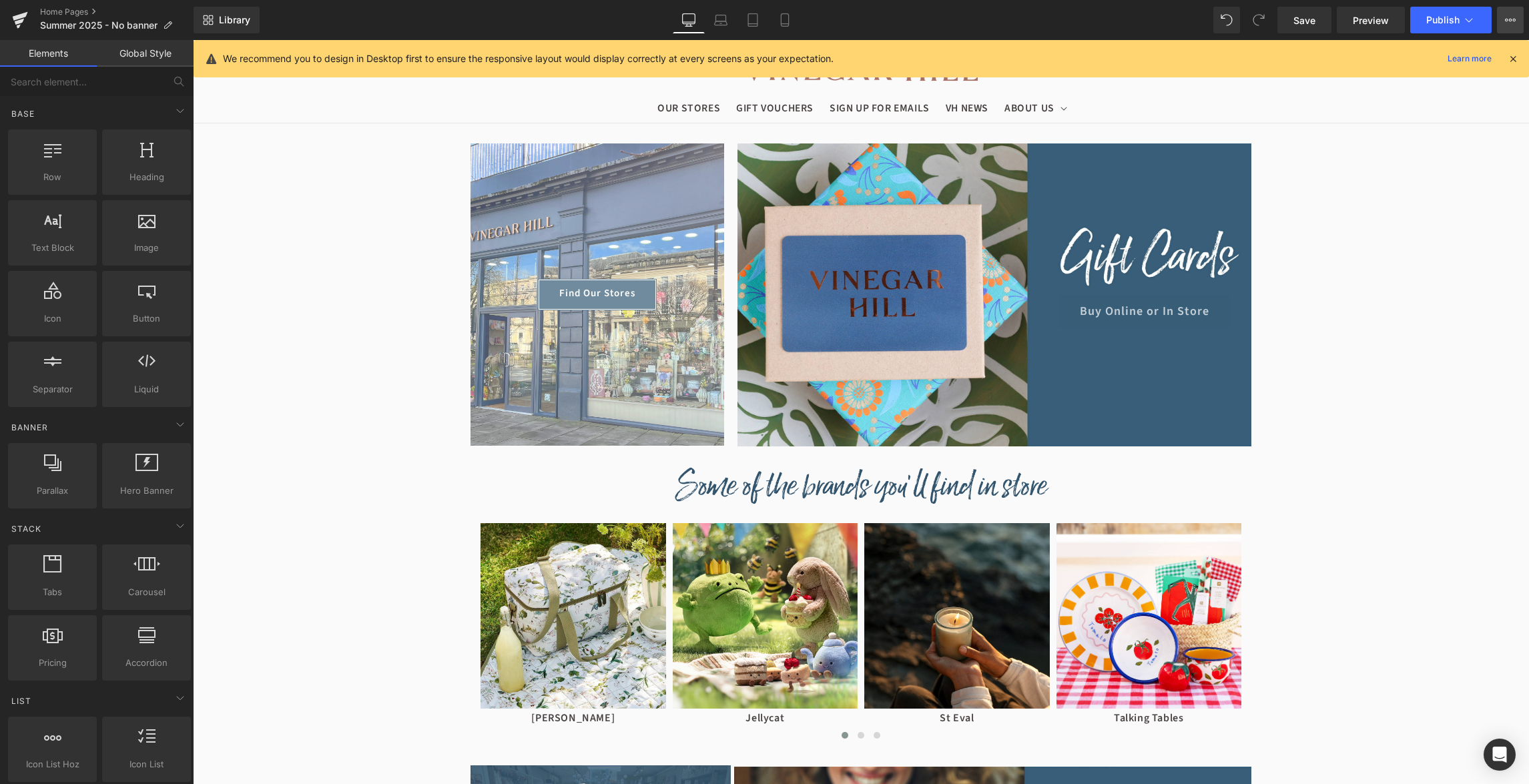
click at [1502, 30] on button "View Live Page View with current Template Save Template to Library Schedule Pub…" at bounding box center [1510, 20] width 27 height 27
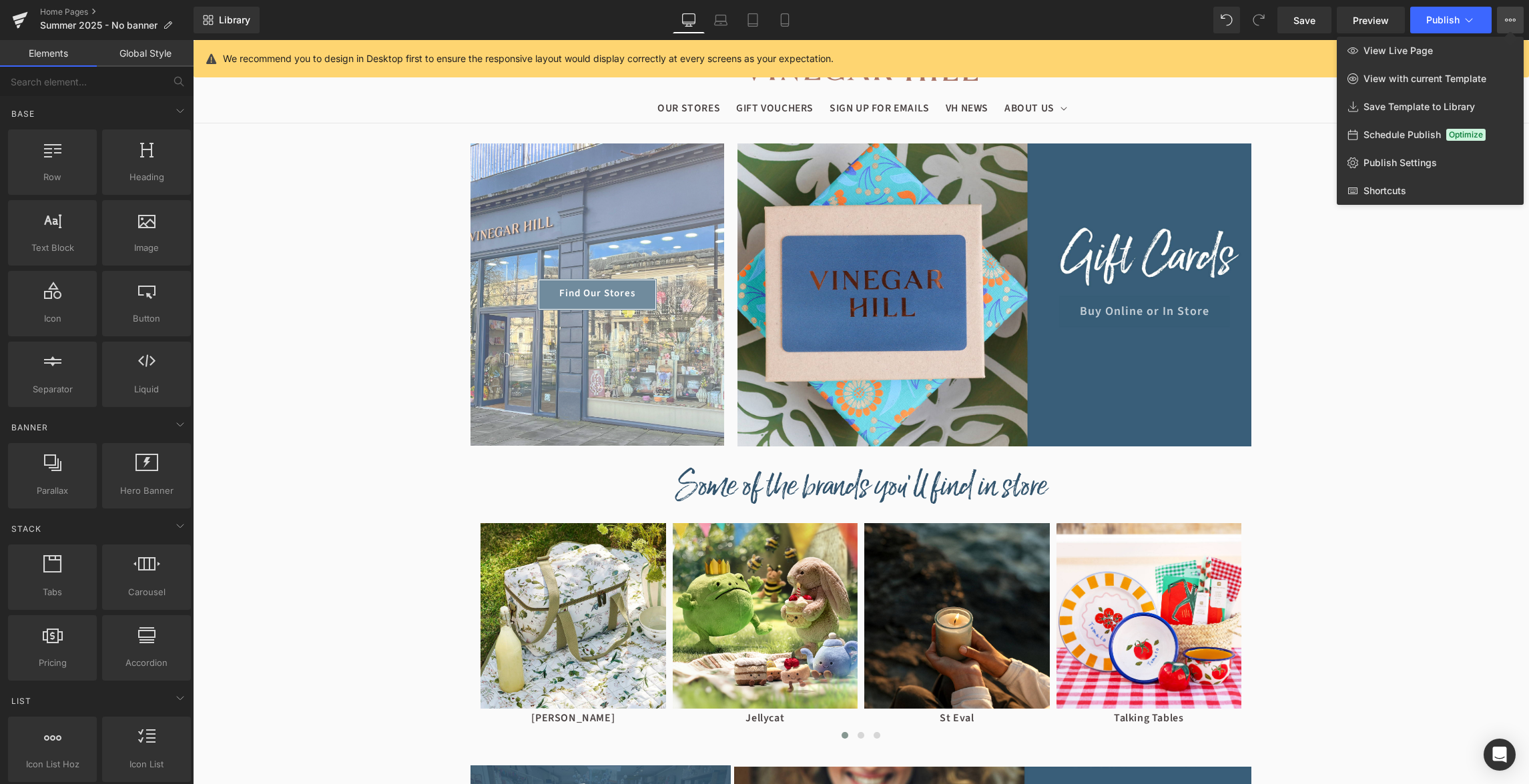
click at [0, 0] on div at bounding box center [0, 0] width 0 height 0
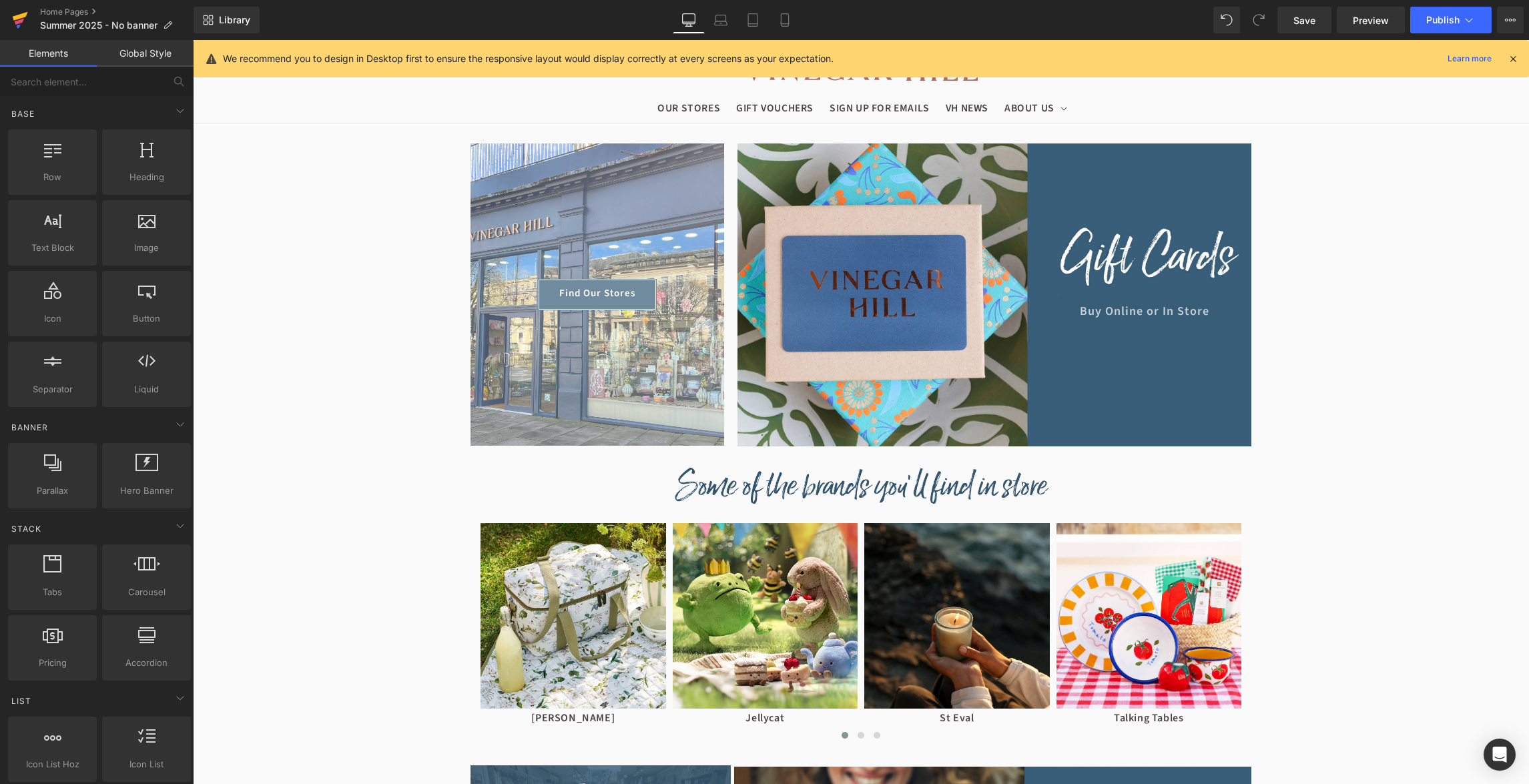
click at [15, 28] on icon at bounding box center [20, 20] width 16 height 34
